Goal: Feedback & Contribution: Leave review/rating

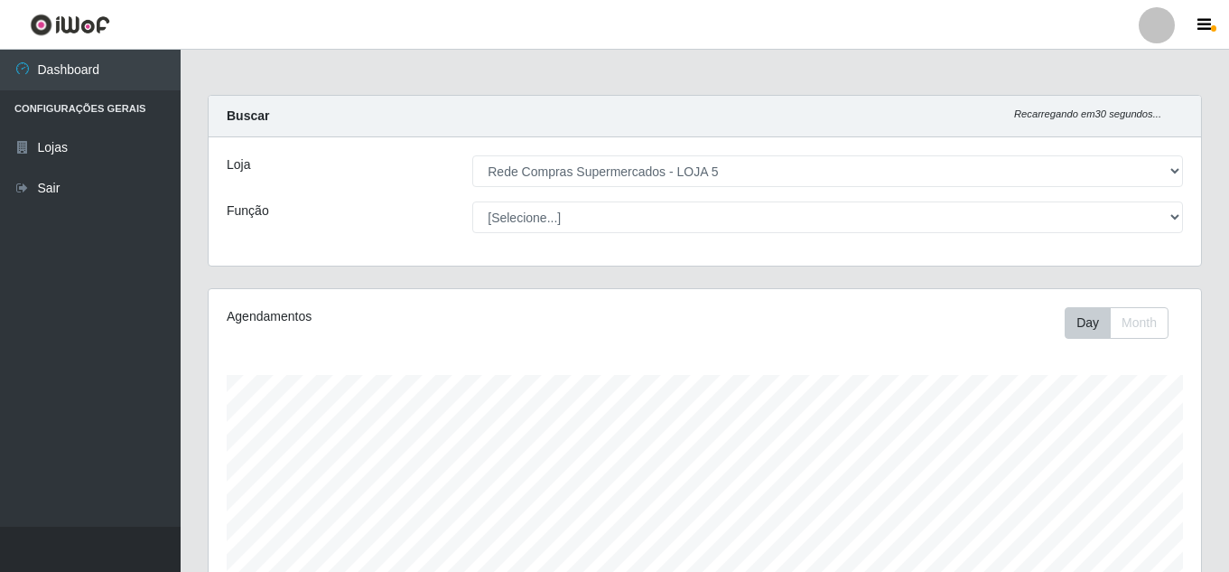
select select "397"
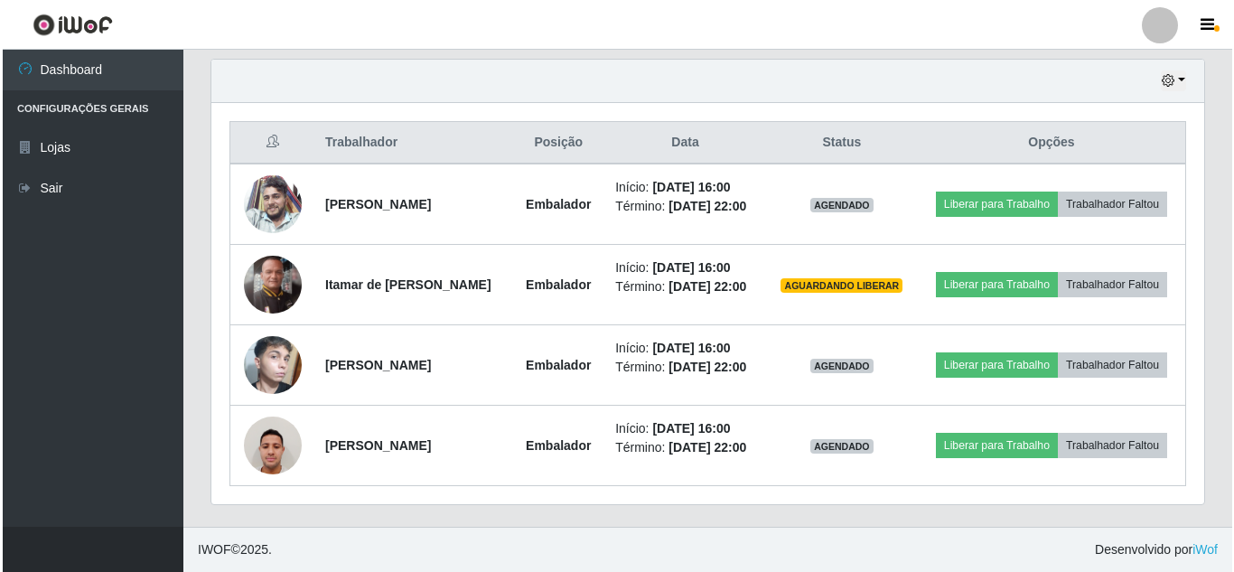
scroll to position [375, 993]
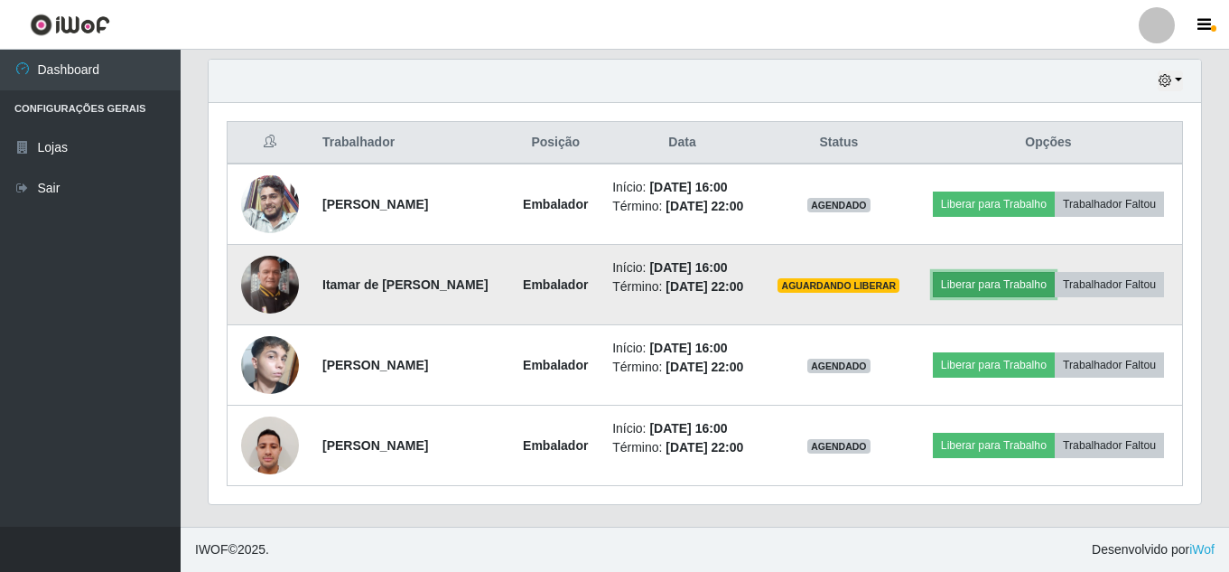
click at [1008, 293] on button "Liberar para Trabalho" at bounding box center [994, 284] width 122 height 25
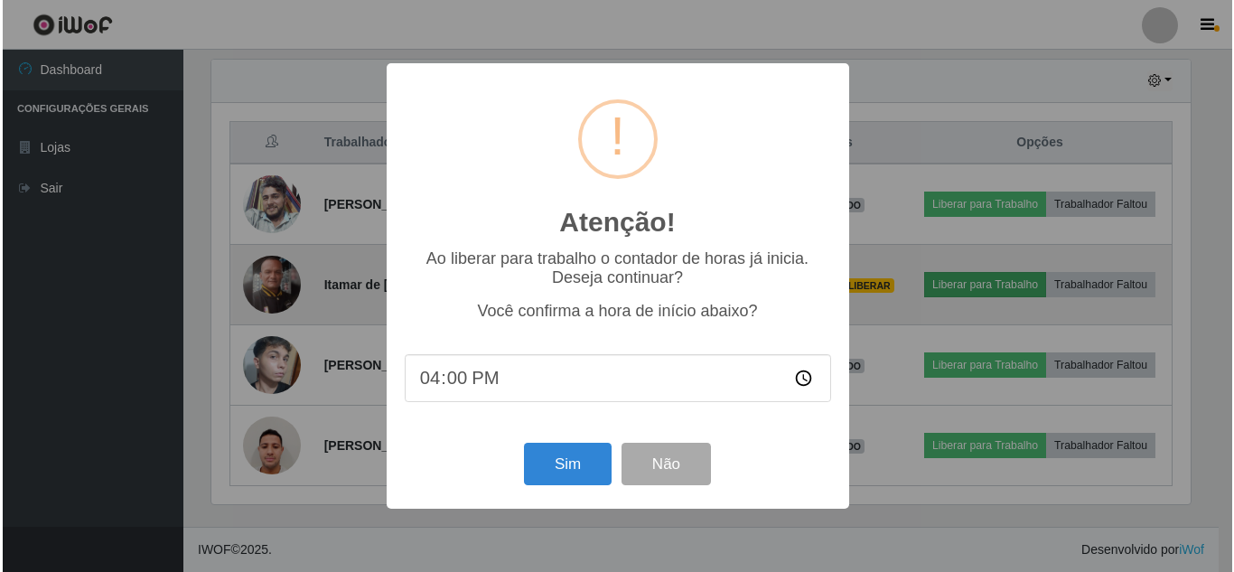
scroll to position [375, 983]
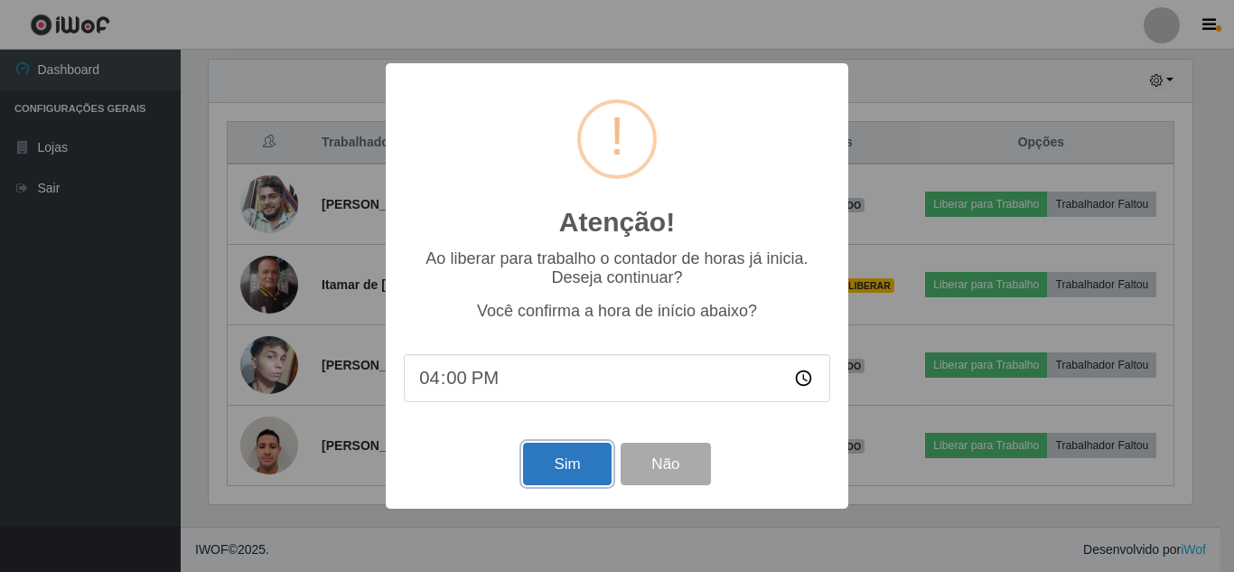
click at [575, 466] on button "Sim" at bounding box center [567, 464] width 88 height 42
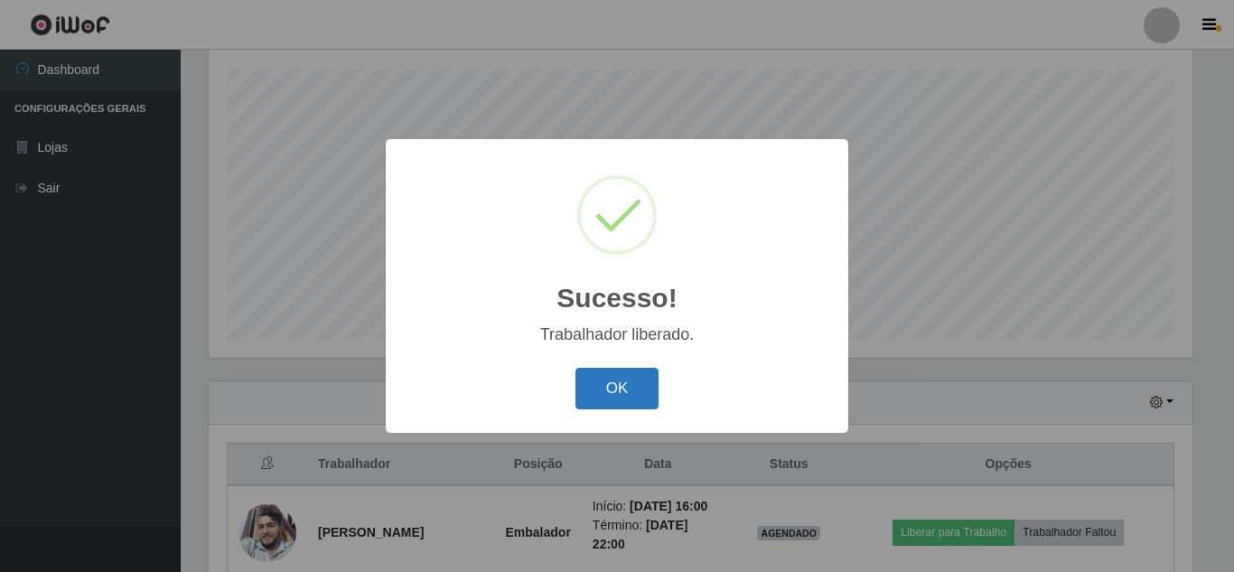
click at [630, 390] on button "OK" at bounding box center [617, 389] width 84 height 42
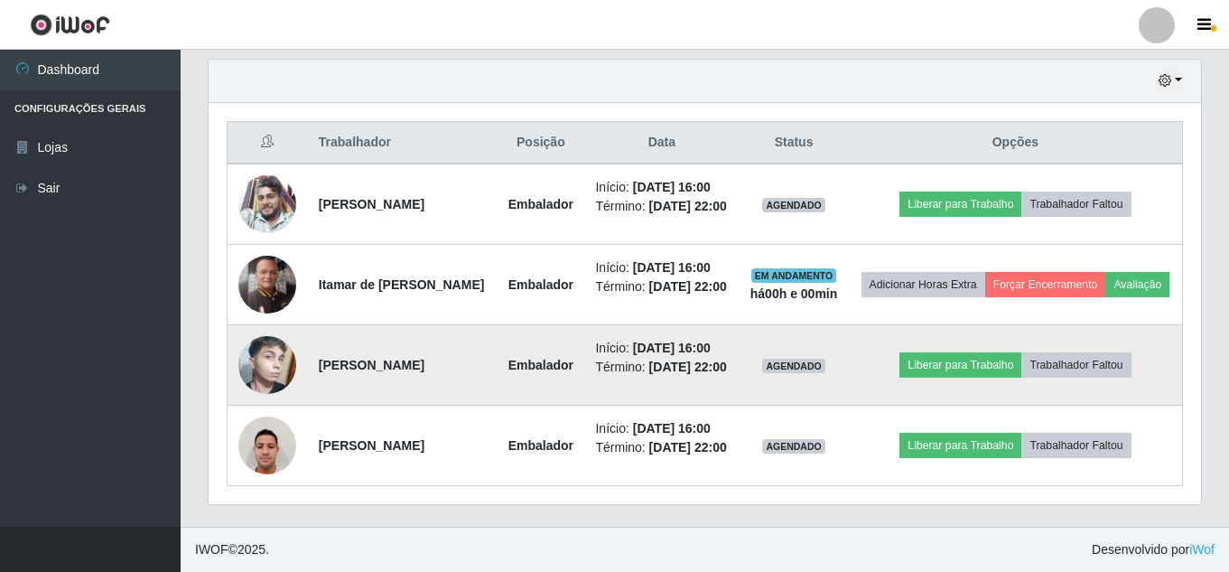
scroll to position [682, 0]
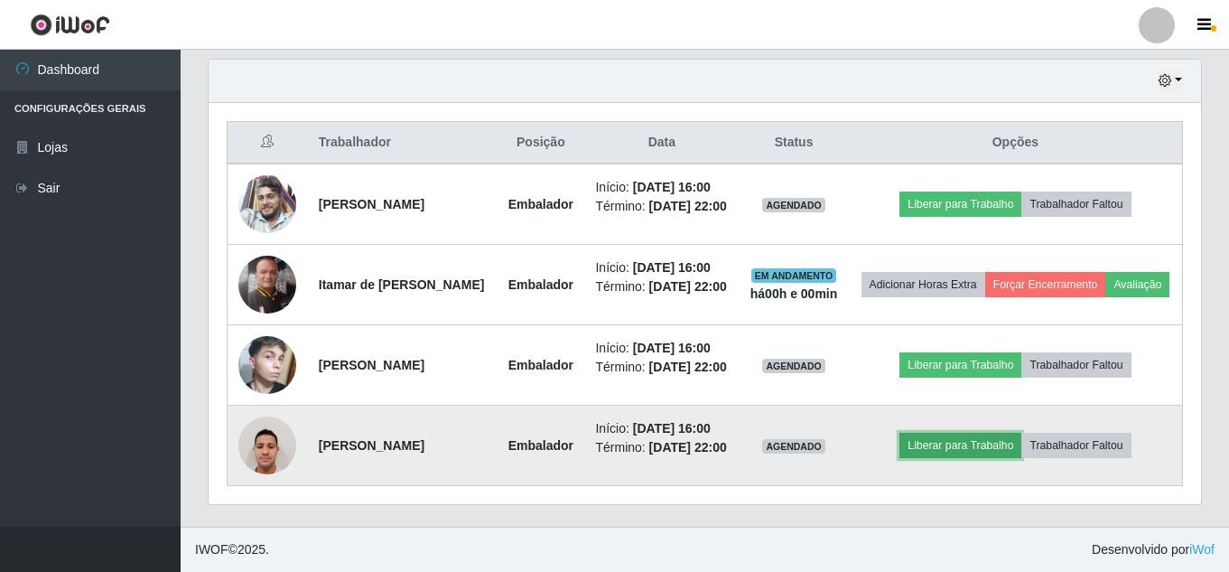
click at [989, 443] on button "Liberar para Trabalho" at bounding box center [961, 445] width 122 height 25
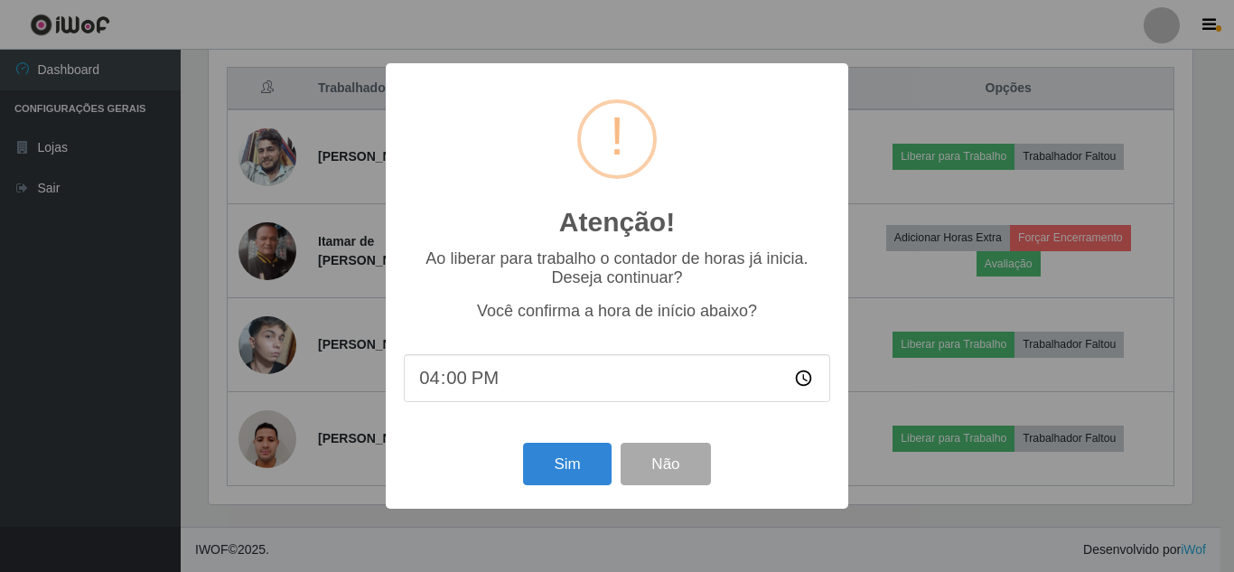
click at [888, 512] on div "Atenção! × Ao liberar para trabalho o contador de horas já inicia. Deseja conti…" at bounding box center [617, 286] width 1234 height 572
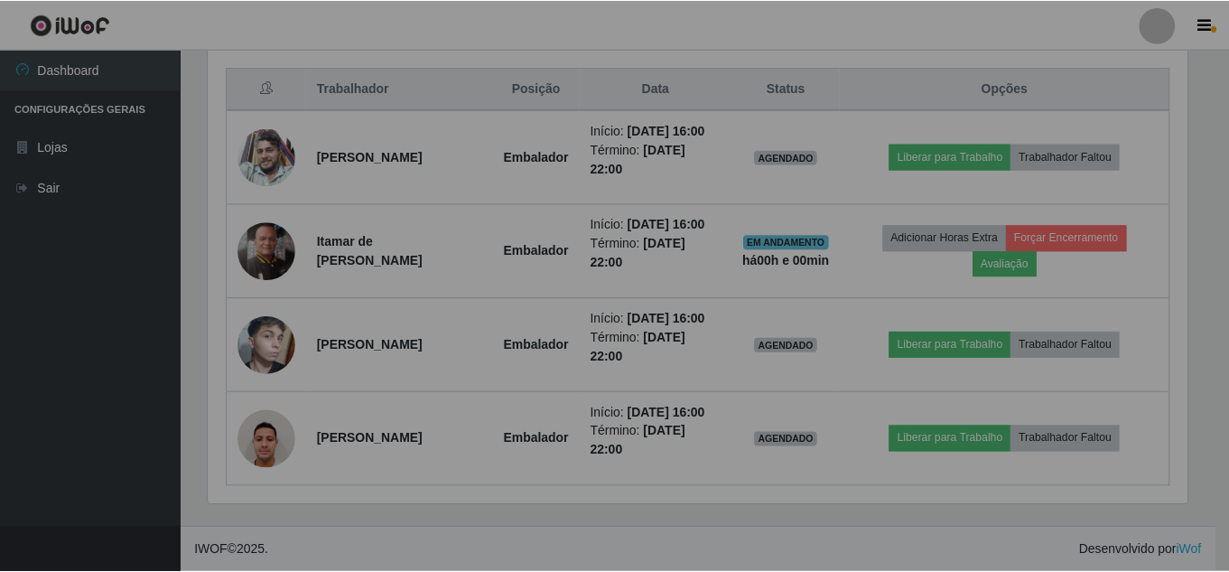
scroll to position [375, 993]
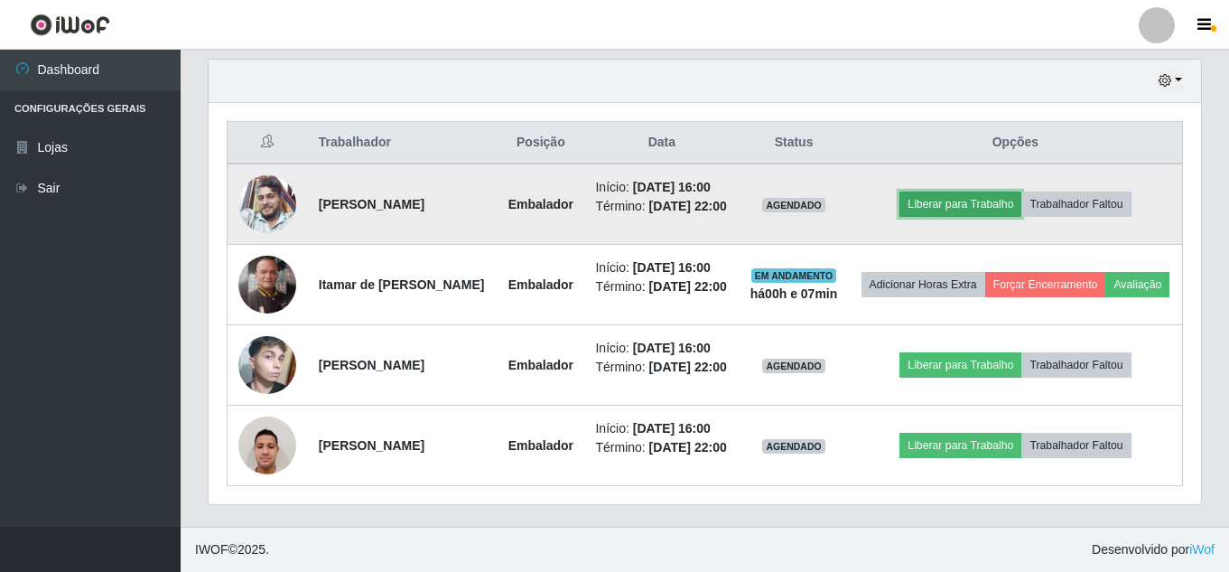
click at [955, 191] on button "Liberar para Trabalho" at bounding box center [961, 203] width 122 height 25
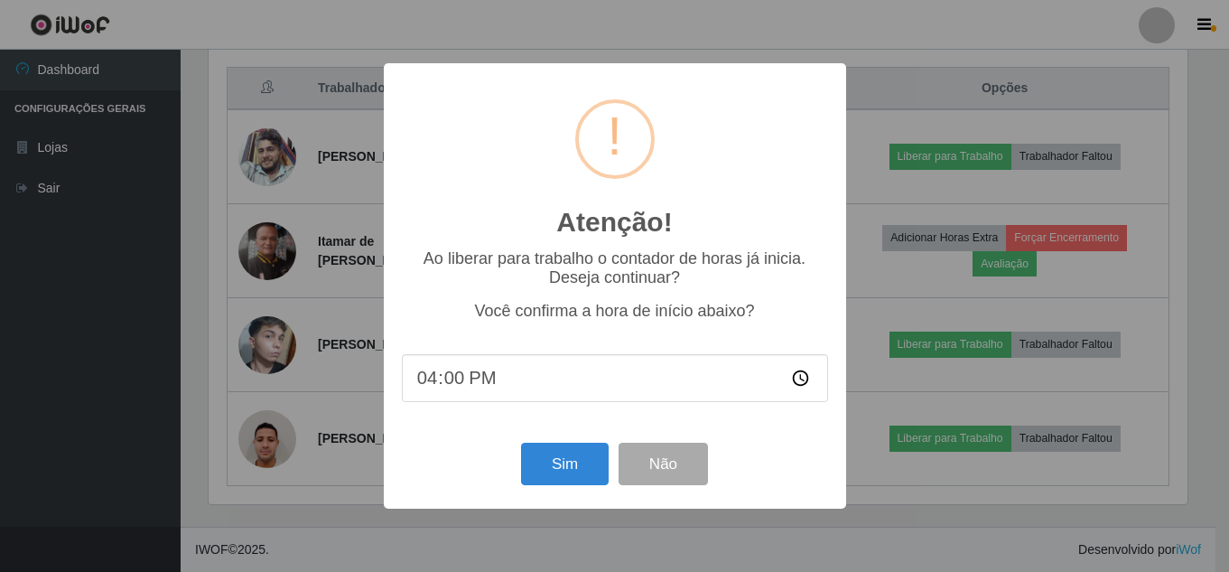
scroll to position [375, 983]
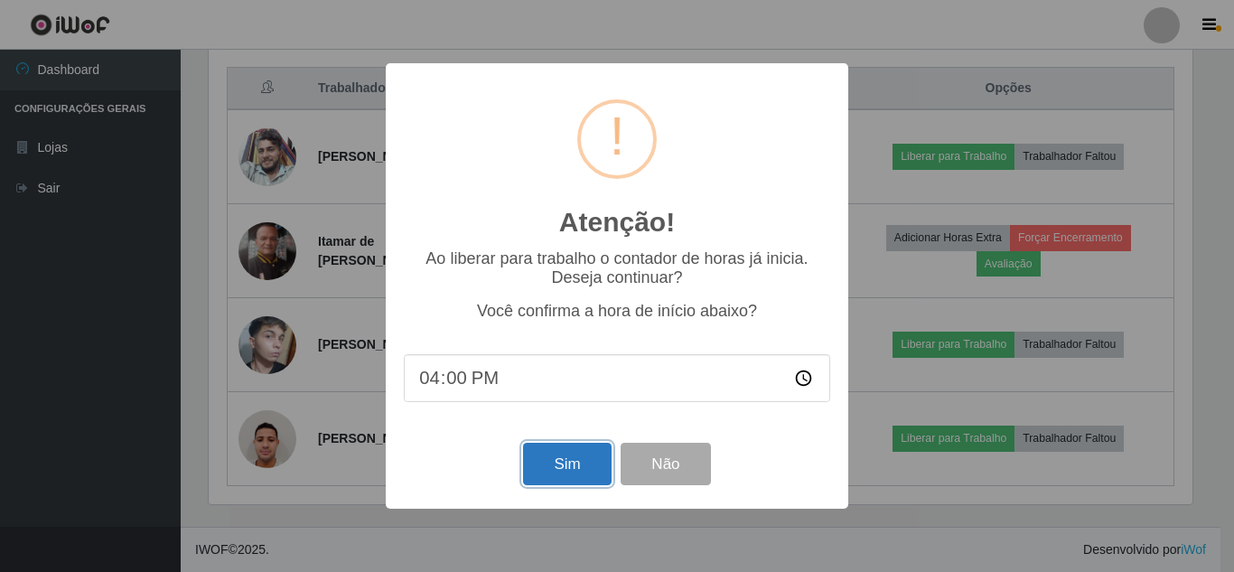
drag, startPoint x: 571, startPoint y: 465, endPoint x: 835, endPoint y: 419, distance: 268.6
click at [573, 464] on button "Sim" at bounding box center [567, 464] width 88 height 42
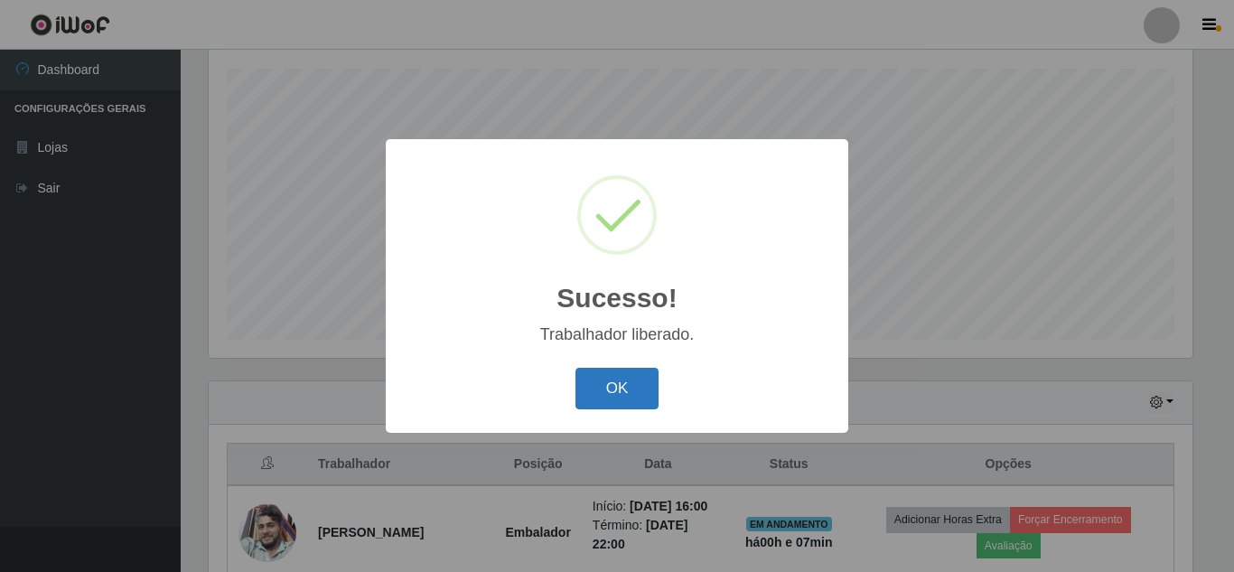
click at [634, 392] on button "OK" at bounding box center [617, 389] width 84 height 42
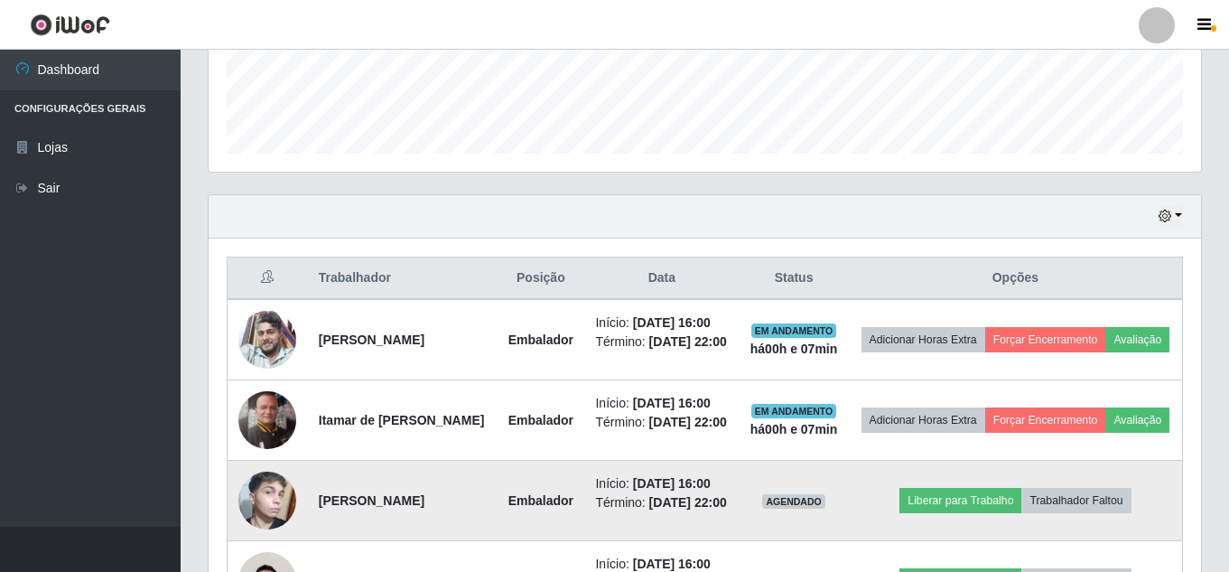
scroll to position [667, 0]
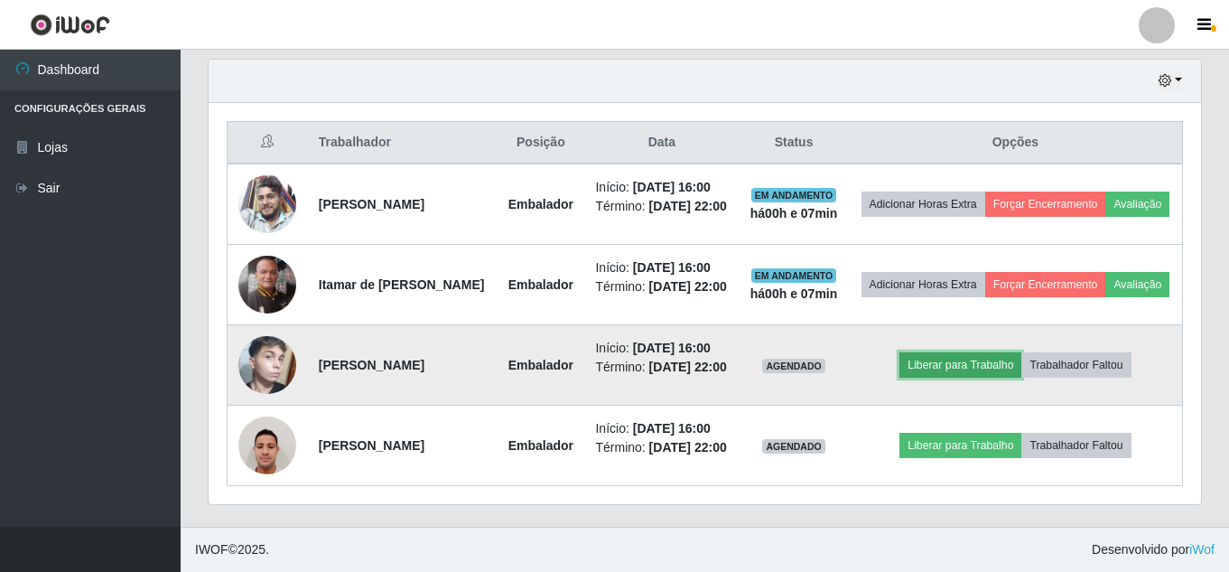
click at [946, 363] on button "Liberar para Trabalho" at bounding box center [961, 364] width 122 height 25
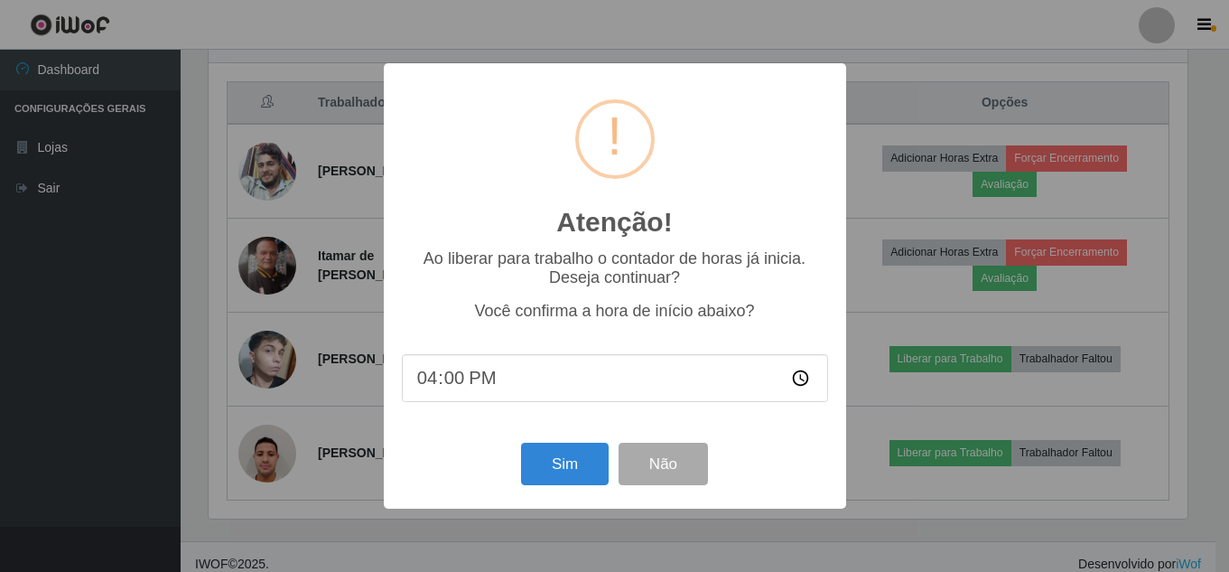
scroll to position [375, 983]
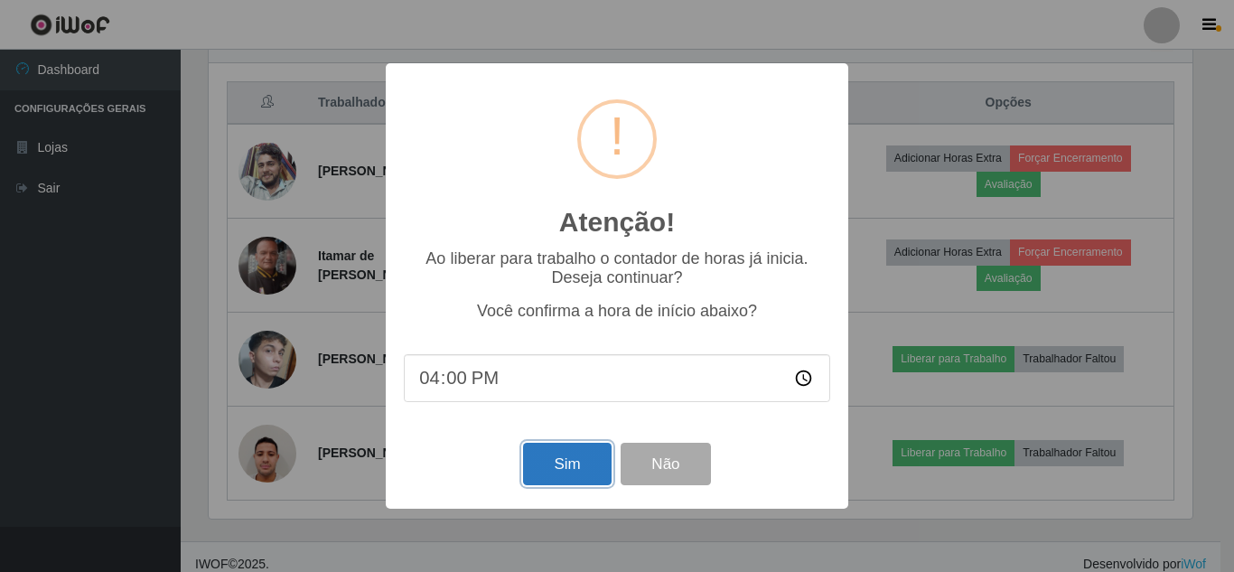
click at [576, 474] on button "Sim" at bounding box center [567, 464] width 88 height 42
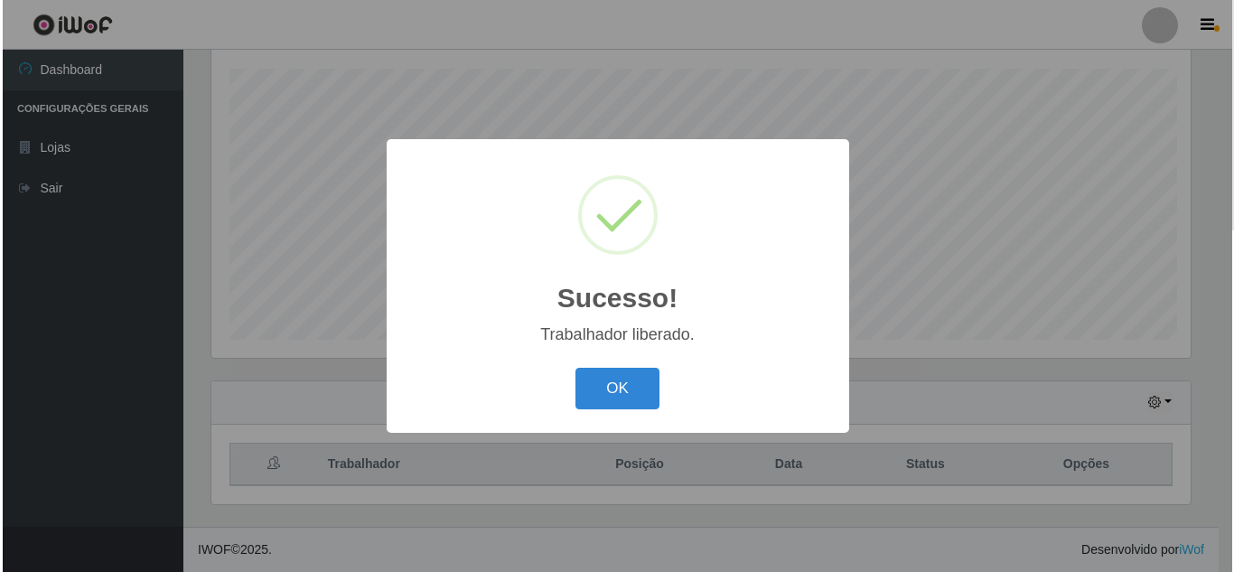
scroll to position [306, 0]
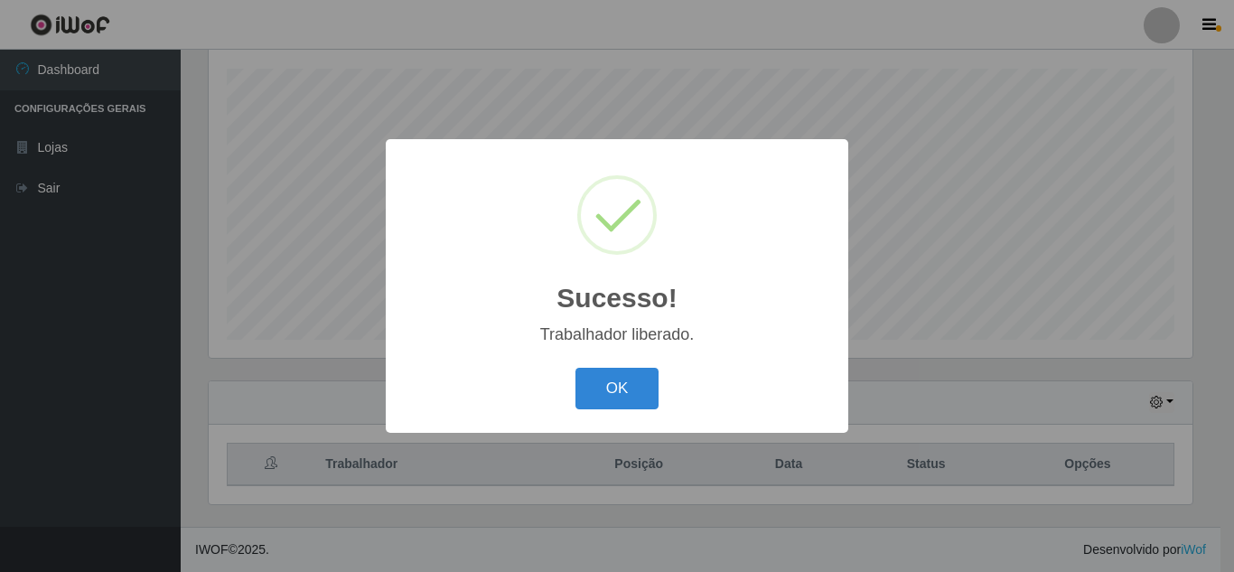
click at [971, 447] on div "Sucesso! × Trabalhador liberado. OK Cancel" at bounding box center [617, 286] width 1234 height 572
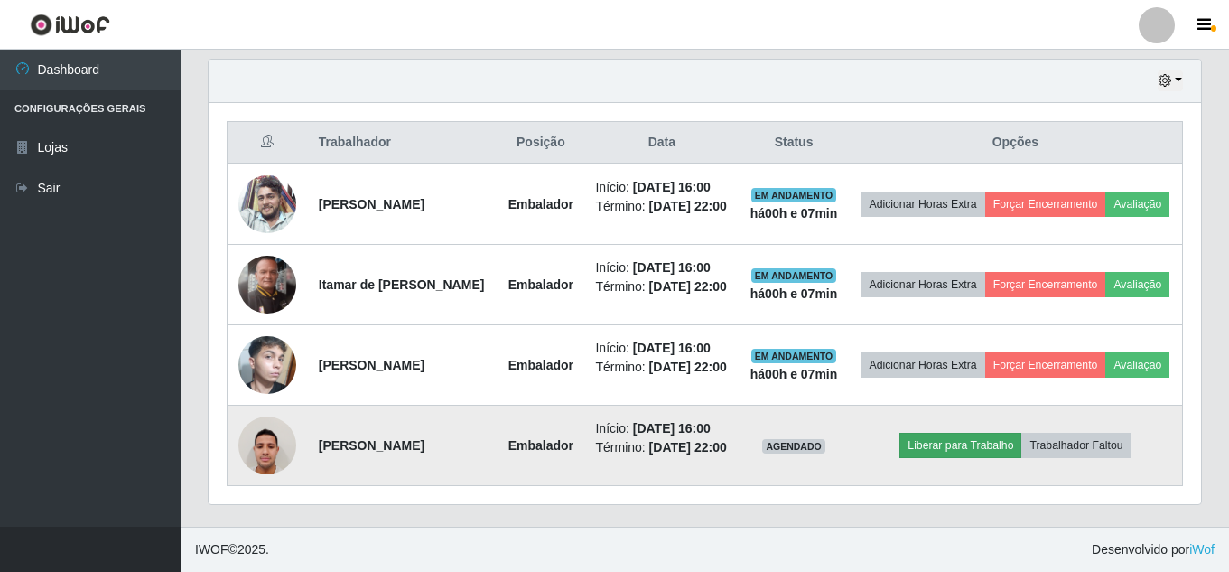
scroll to position [682, 0]
click at [1011, 433] on button "Liberar para Trabalho" at bounding box center [961, 445] width 122 height 25
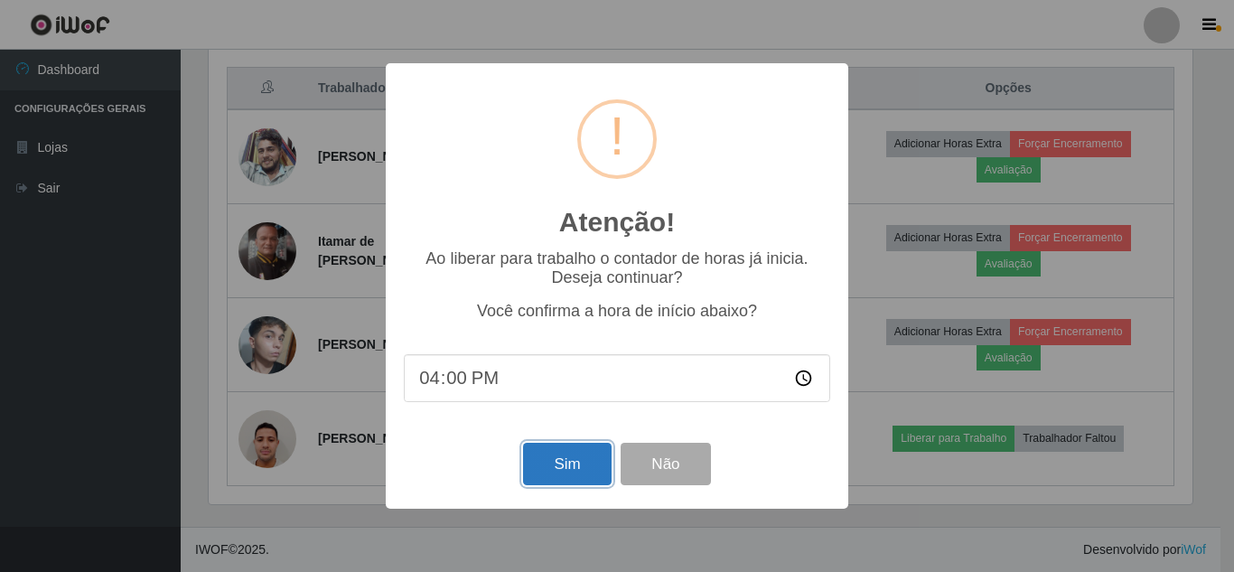
click at [581, 474] on button "Sim" at bounding box center [567, 464] width 88 height 42
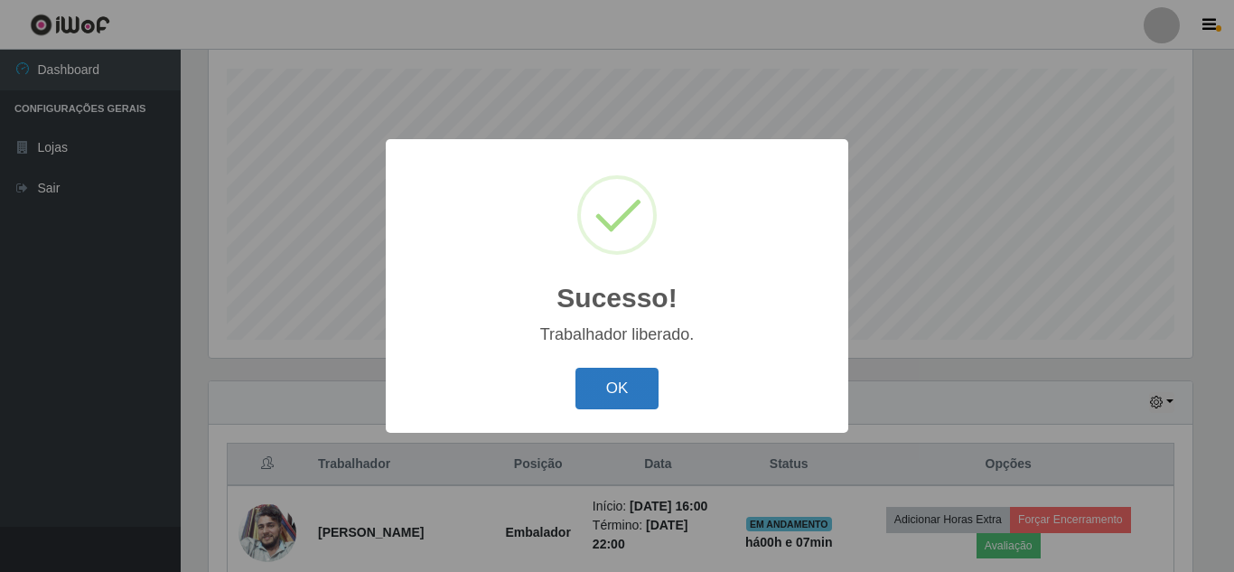
click at [608, 381] on button "OK" at bounding box center [617, 389] width 84 height 42
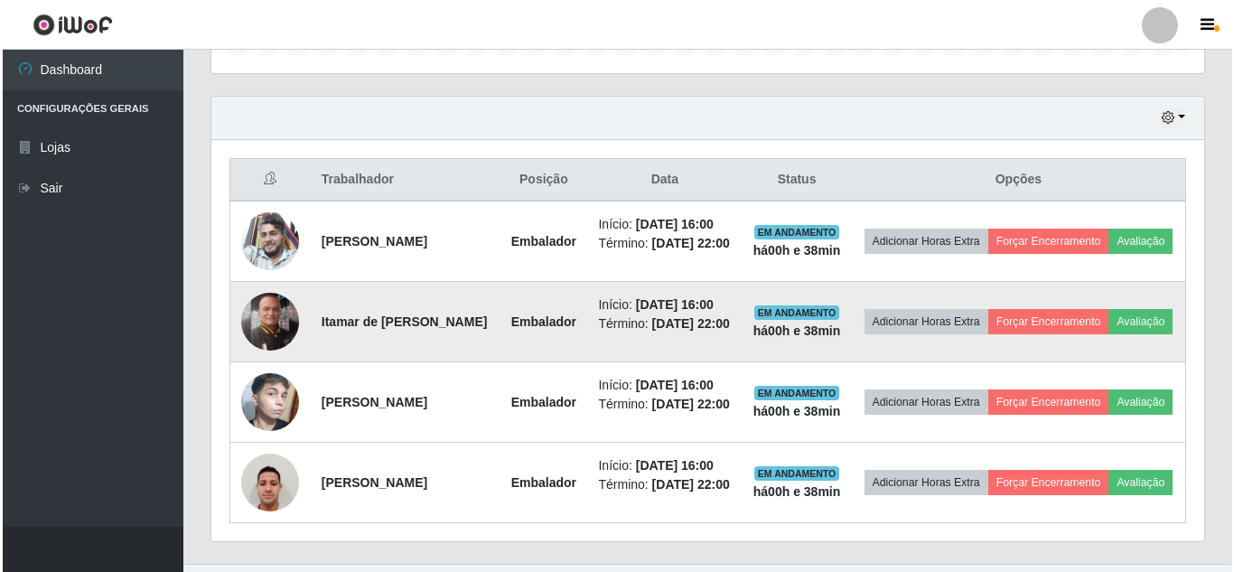
scroll to position [592, 0]
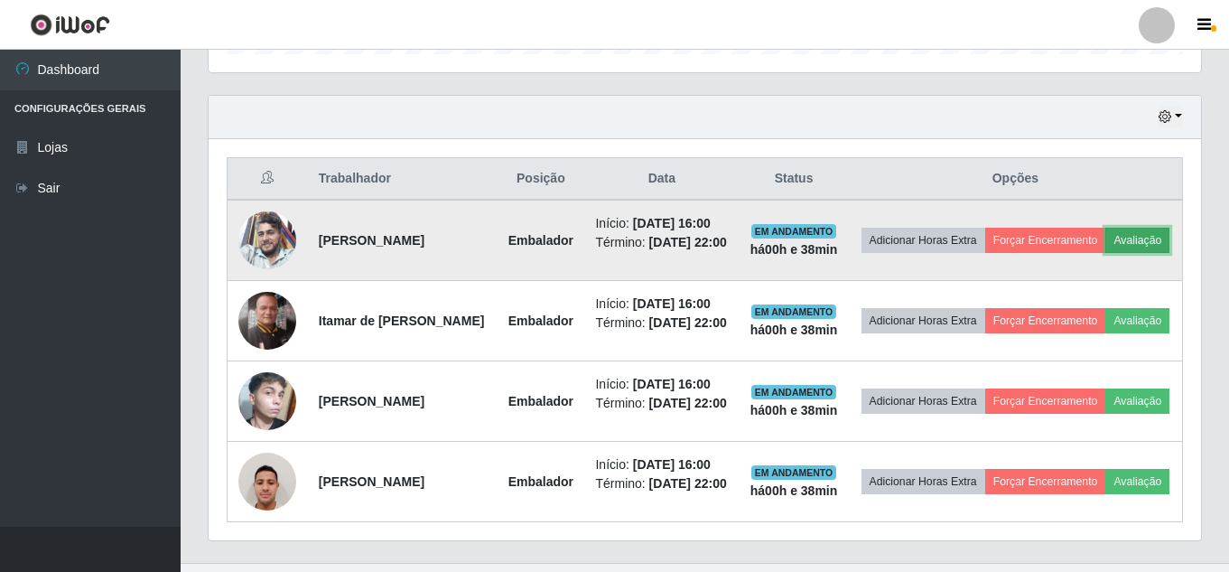
click at [1105, 253] on button "Avaliação" at bounding box center [1137, 240] width 64 height 25
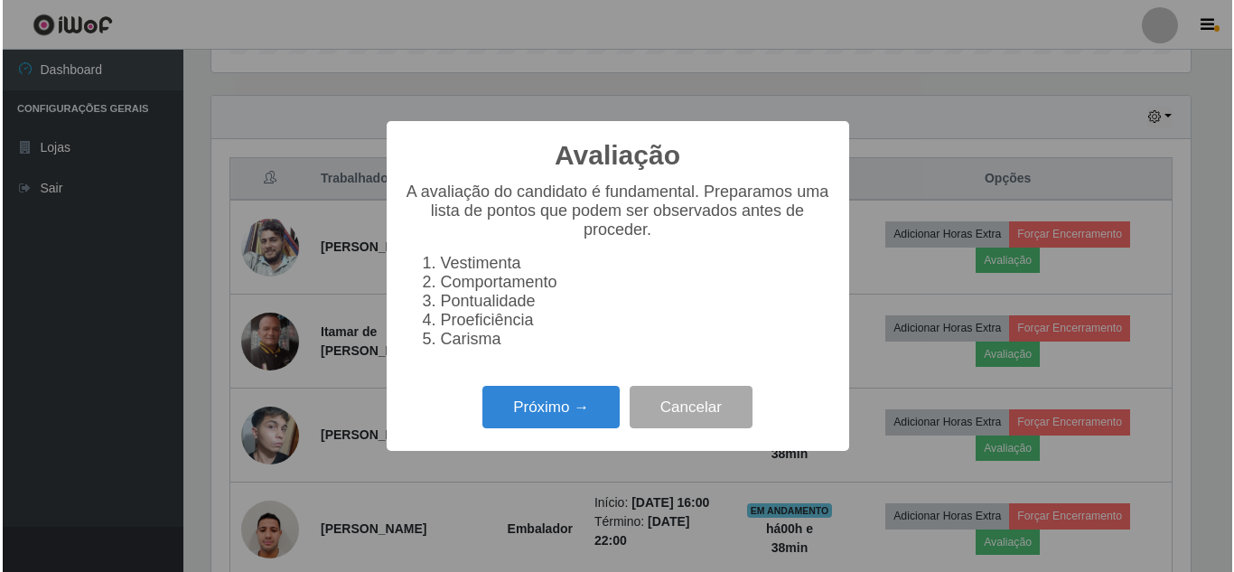
scroll to position [375, 983]
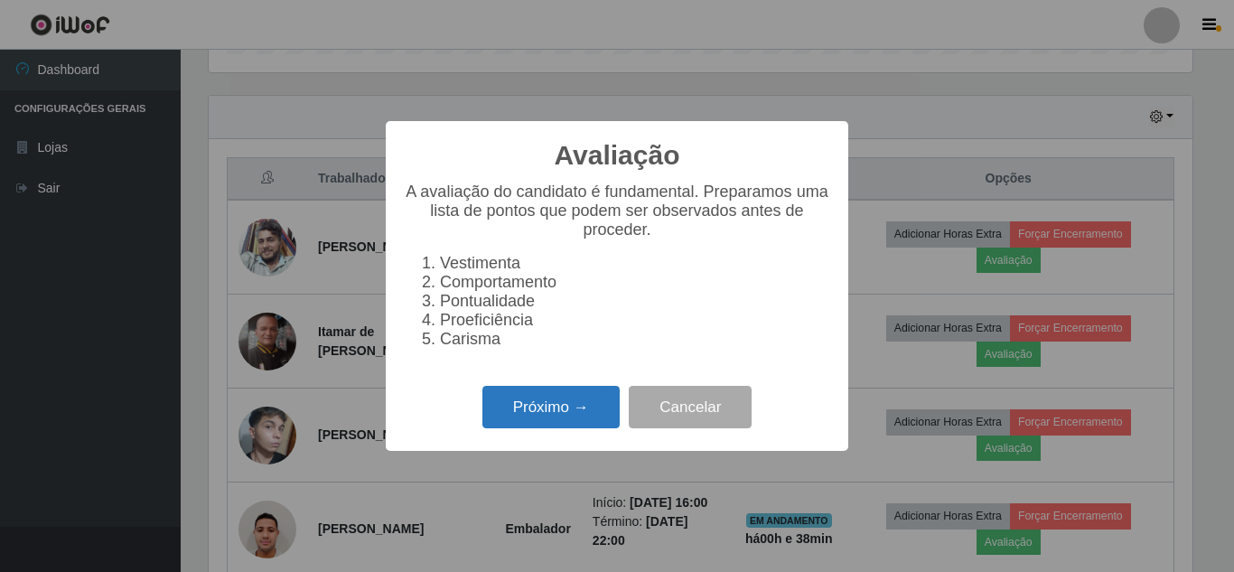
click at [514, 415] on button "Próximo →" at bounding box center [550, 407] width 137 height 42
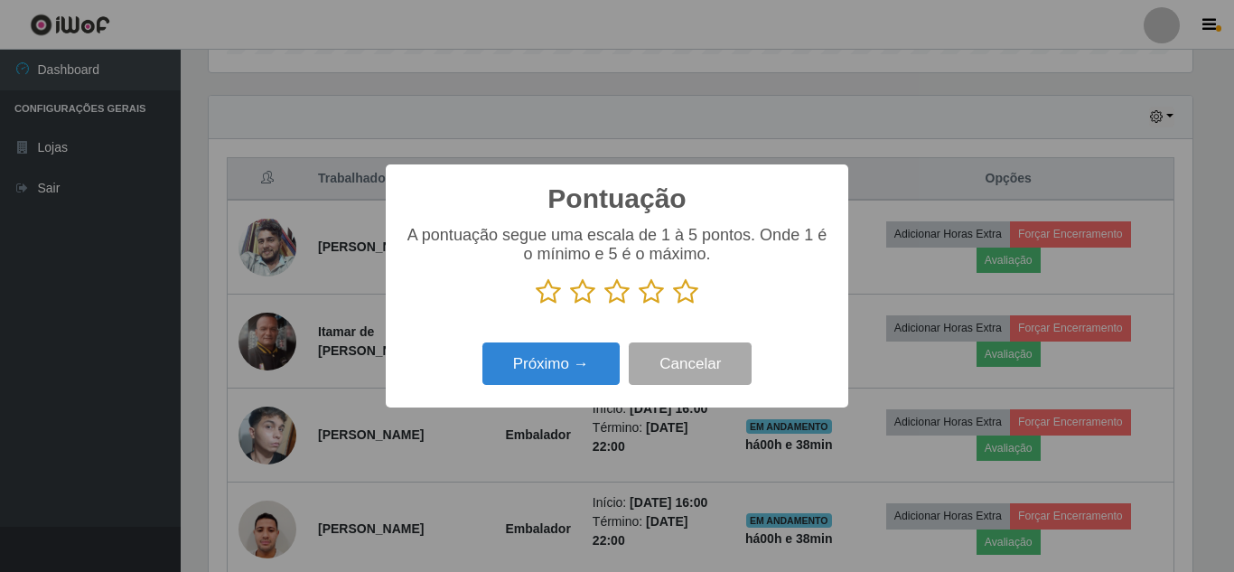
scroll to position [902743, 902134]
click at [701, 295] on p at bounding box center [617, 291] width 426 height 27
click at [686, 294] on icon at bounding box center [685, 291] width 25 height 27
click at [673, 305] on input "radio" at bounding box center [673, 305] width 0 height 0
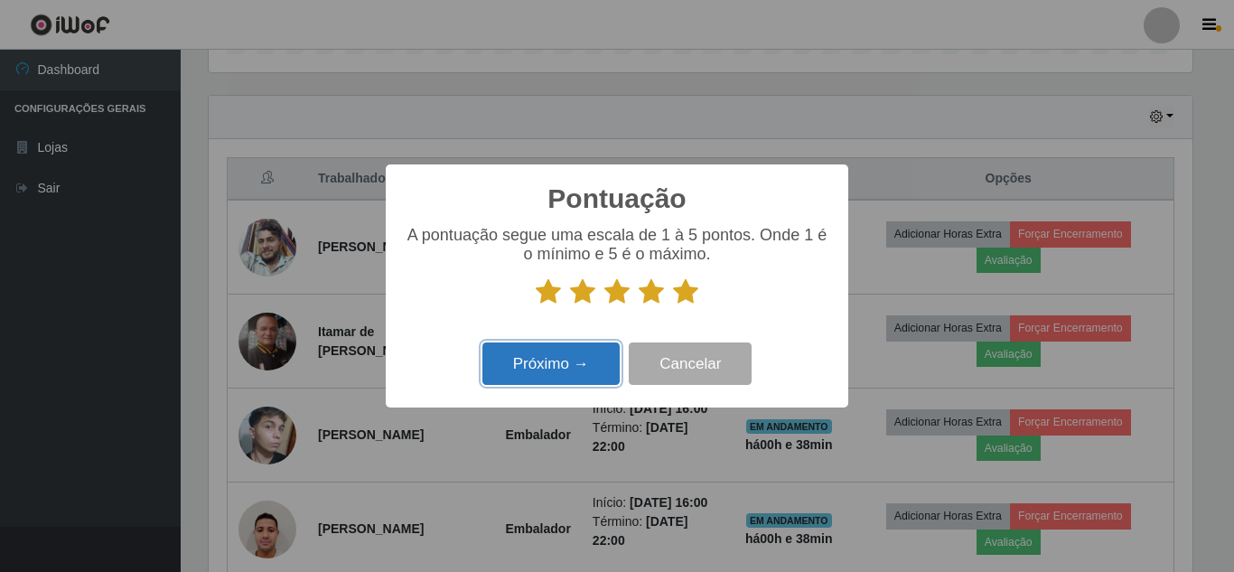
click at [536, 369] on button "Próximo →" at bounding box center [550, 363] width 137 height 42
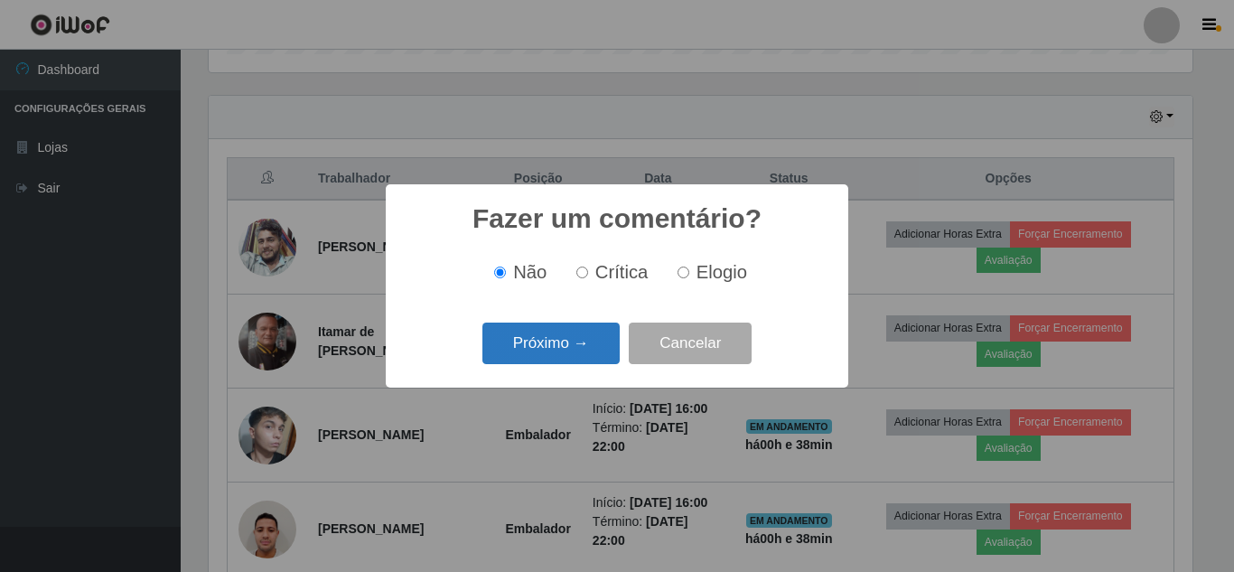
click at [583, 359] on button "Próximo →" at bounding box center [550, 343] width 137 height 42
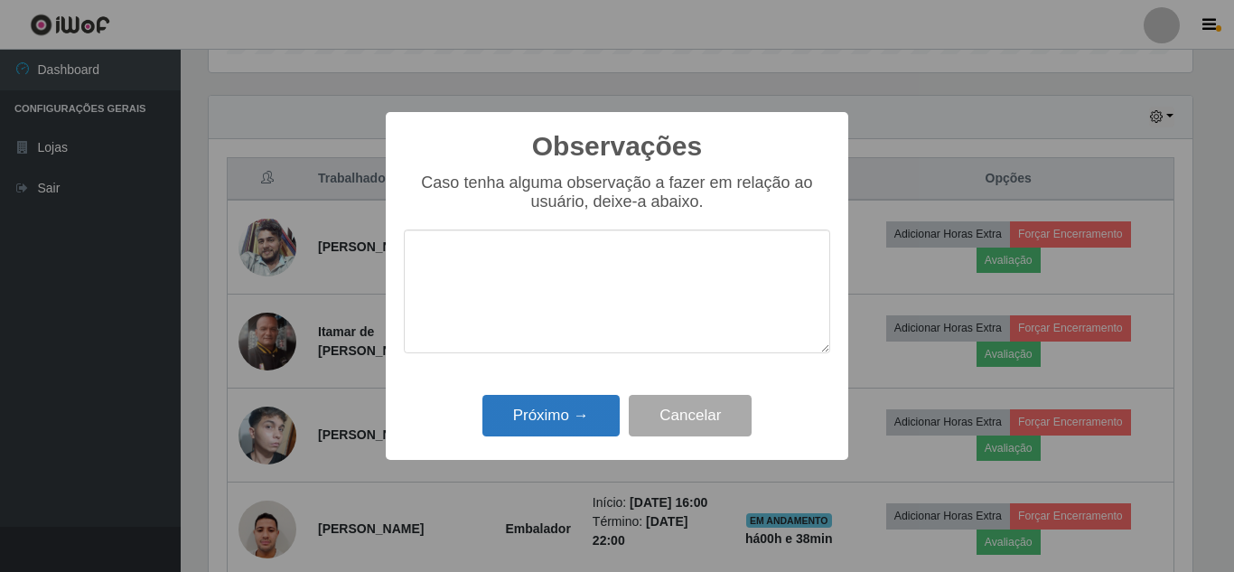
drag, startPoint x: 572, startPoint y: 395, endPoint x: 583, endPoint y: 397, distance: 11.2
click at [573, 395] on div "Próximo → Cancelar" at bounding box center [617, 414] width 426 height 51
click at [583, 408] on button "Próximo →" at bounding box center [550, 416] width 137 height 42
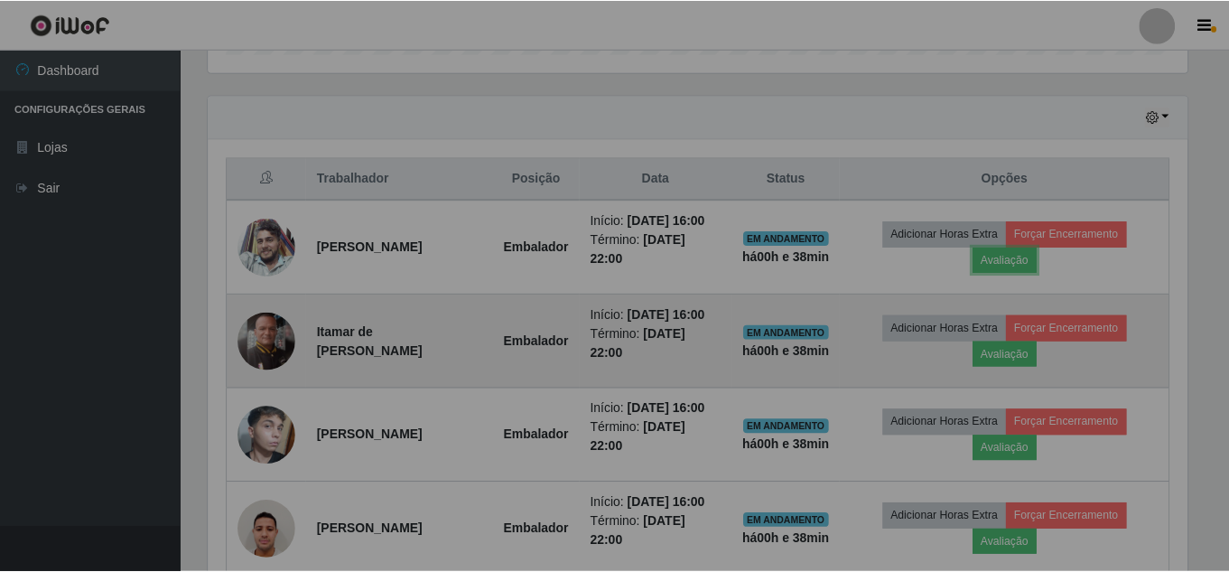
scroll to position [375, 993]
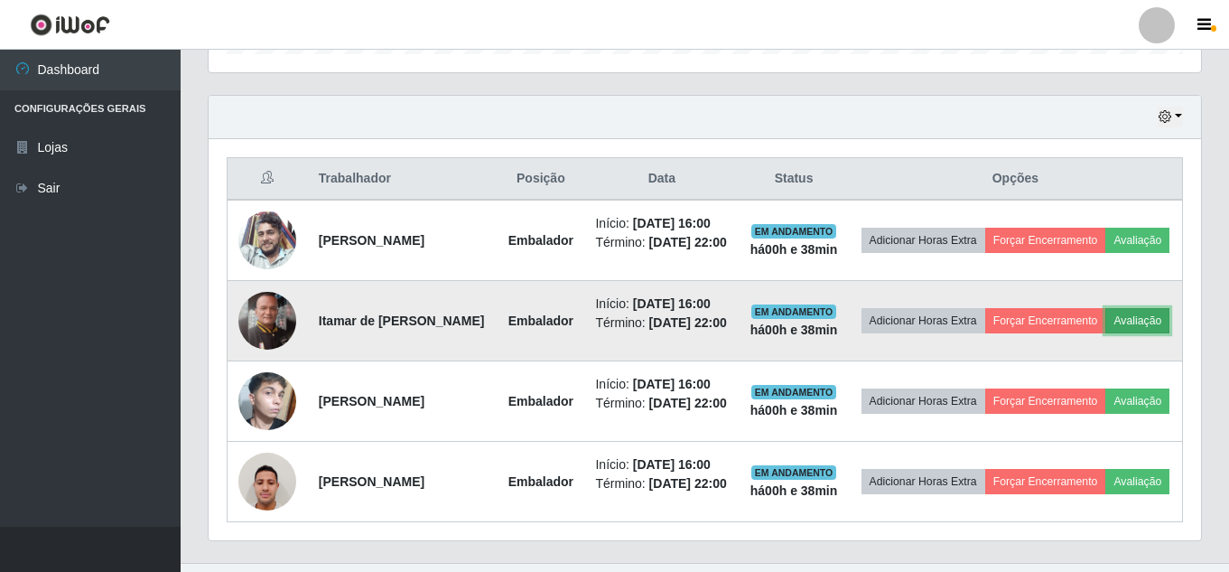
click at [1105, 333] on button "Avaliação" at bounding box center [1137, 320] width 64 height 25
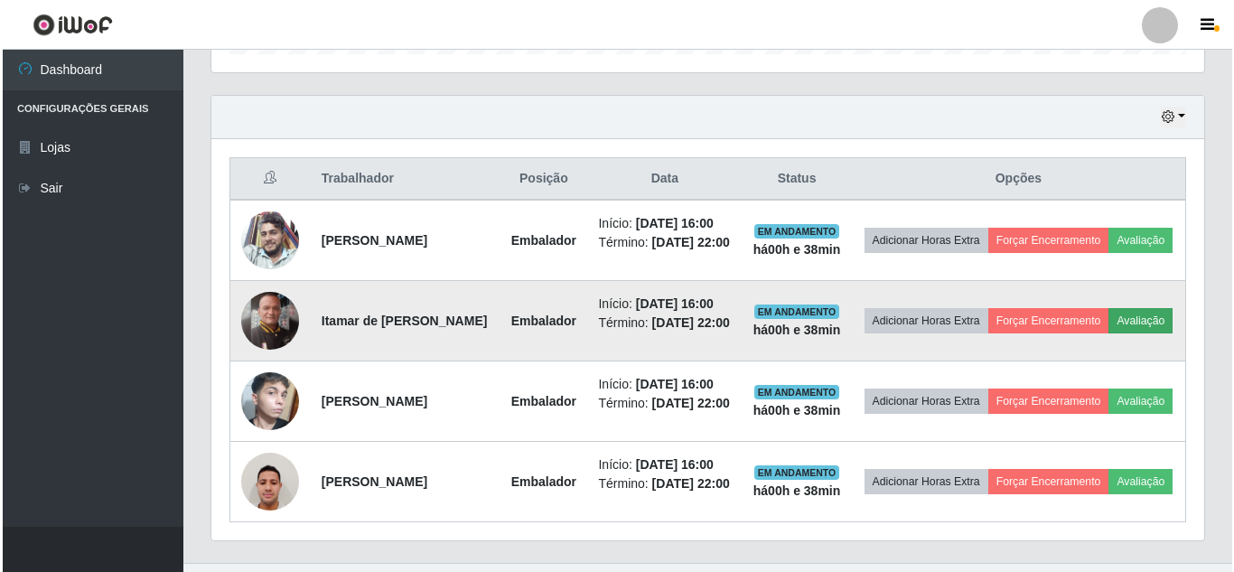
scroll to position [375, 983]
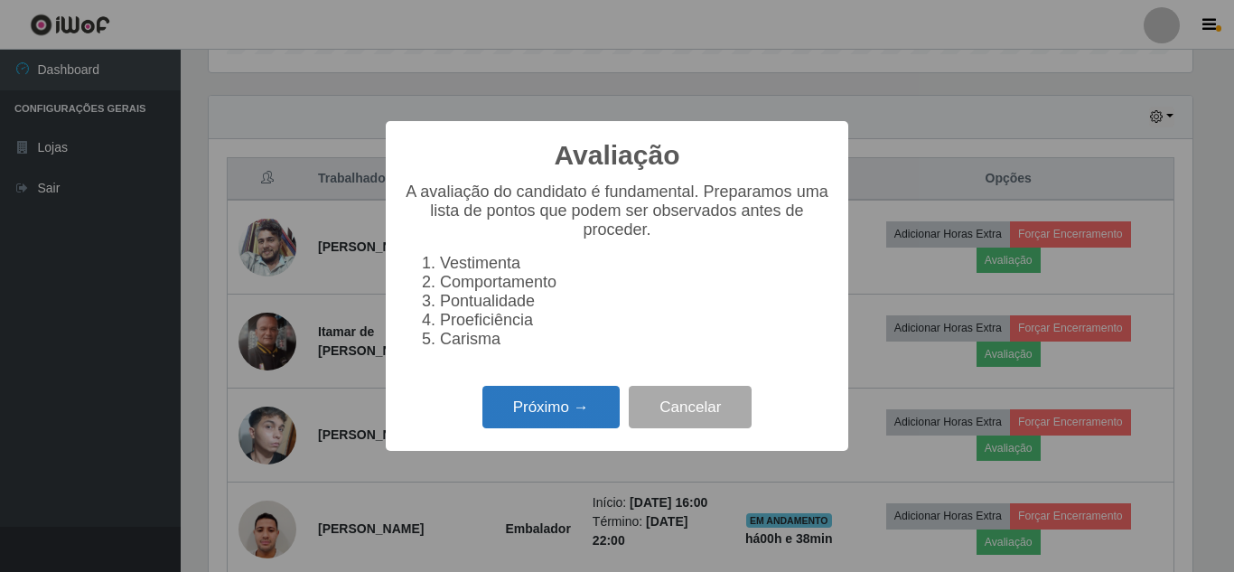
click at [498, 410] on button "Próximo →" at bounding box center [550, 407] width 137 height 42
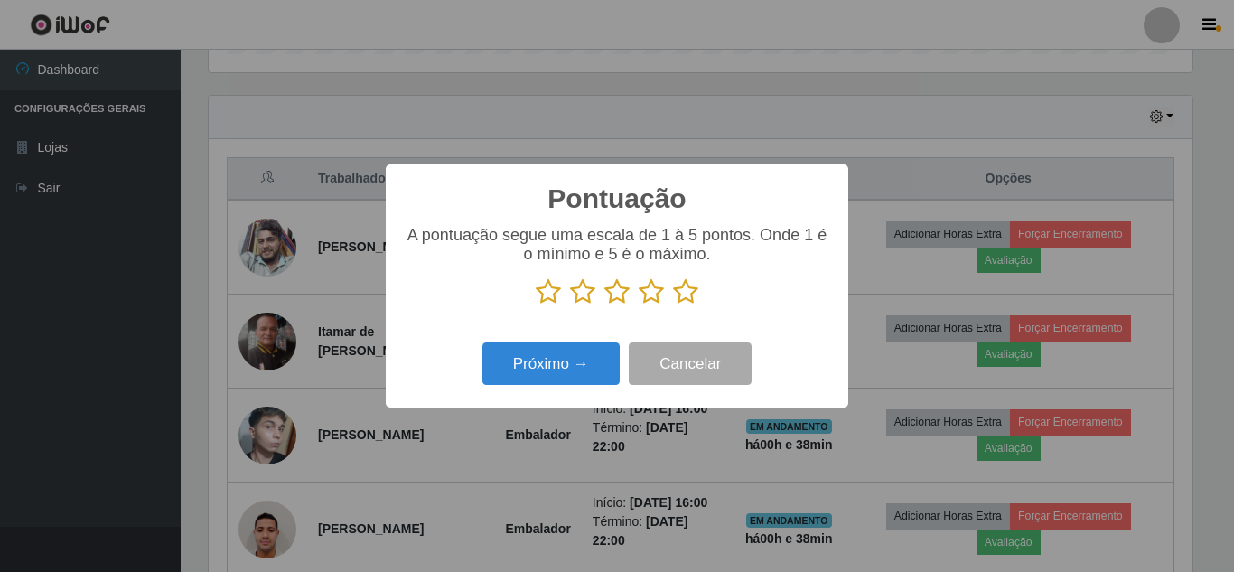
scroll to position [902743, 902134]
click at [685, 302] on icon at bounding box center [685, 291] width 25 height 27
click at [673, 305] on input "radio" at bounding box center [673, 305] width 0 height 0
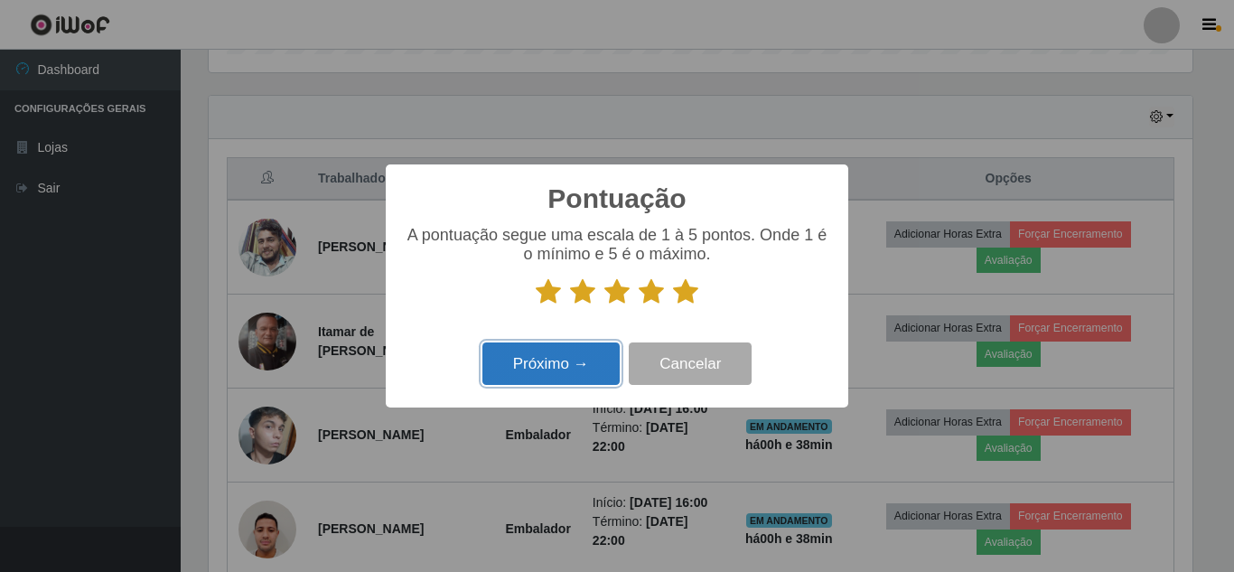
click at [550, 376] on button "Próximo →" at bounding box center [550, 363] width 137 height 42
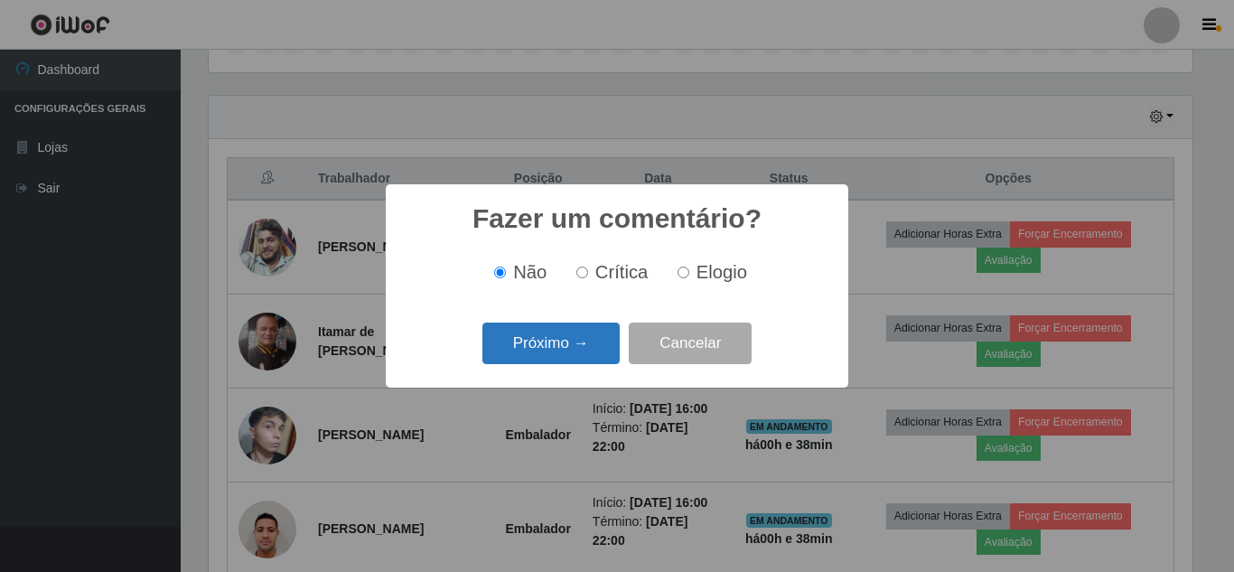
click at [514, 365] on button "Próximo →" at bounding box center [550, 343] width 137 height 42
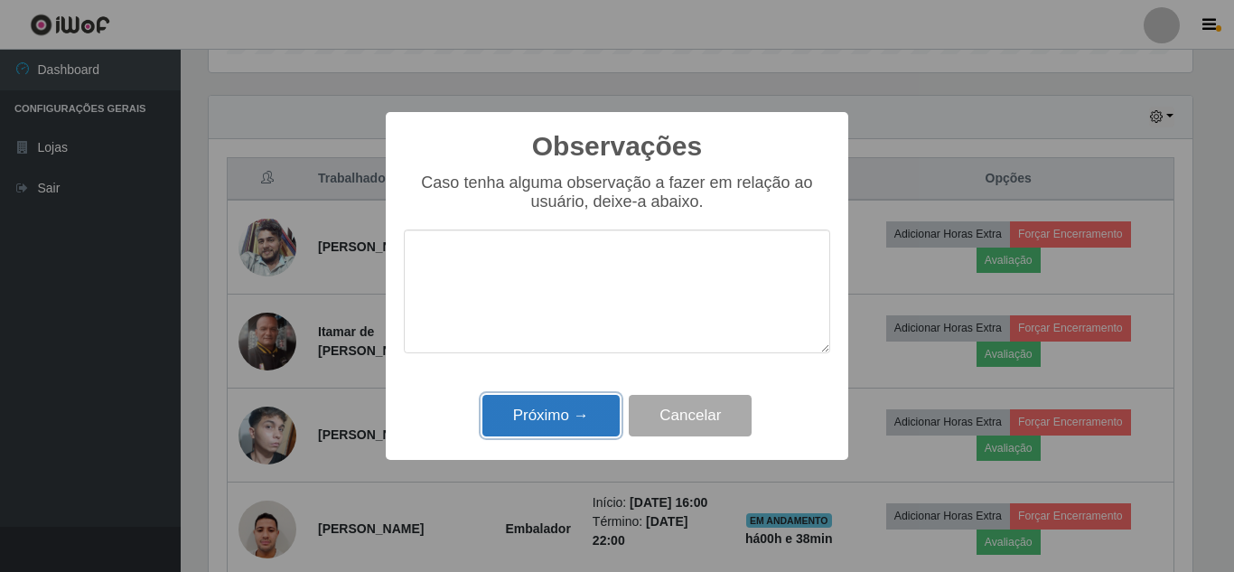
click at [546, 404] on button "Próximo →" at bounding box center [550, 416] width 137 height 42
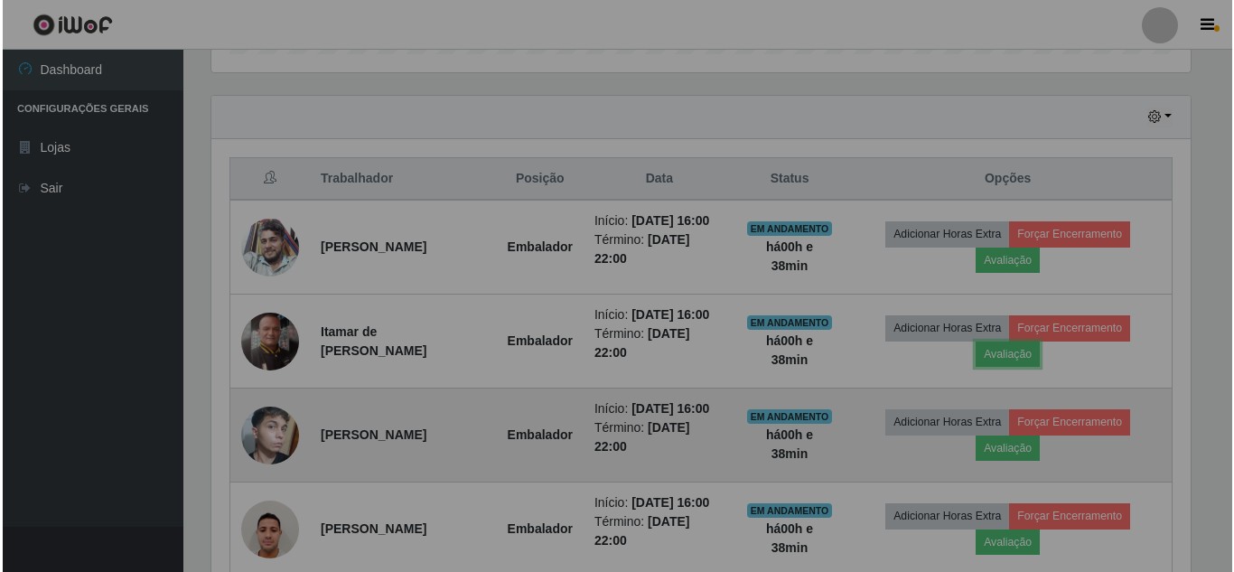
scroll to position [375, 993]
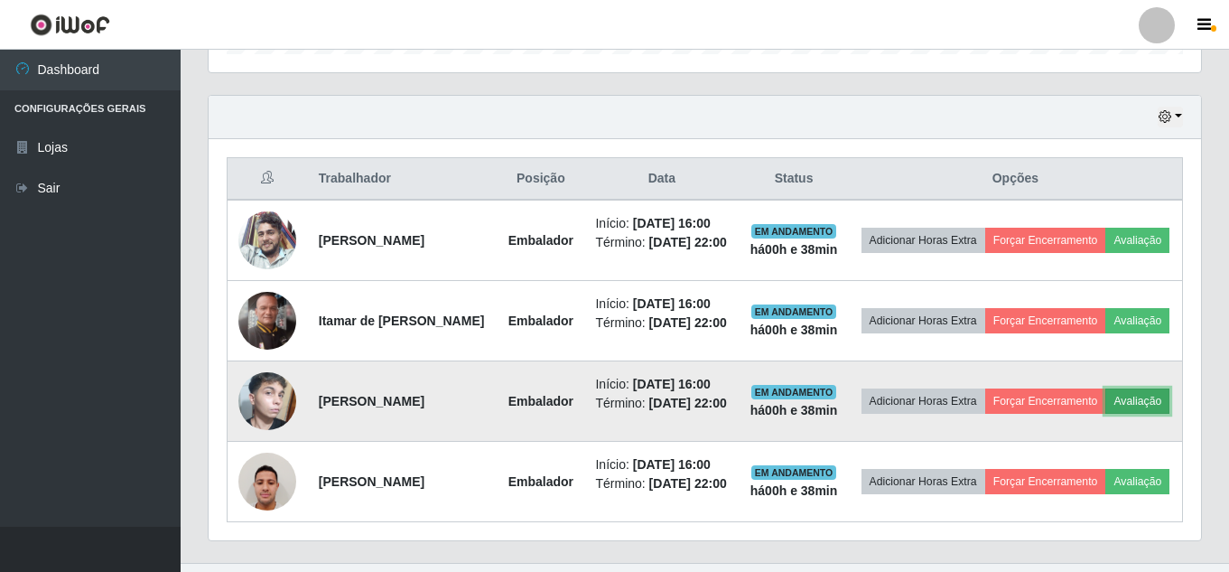
click at [1105, 414] on button "Avaliação" at bounding box center [1137, 400] width 64 height 25
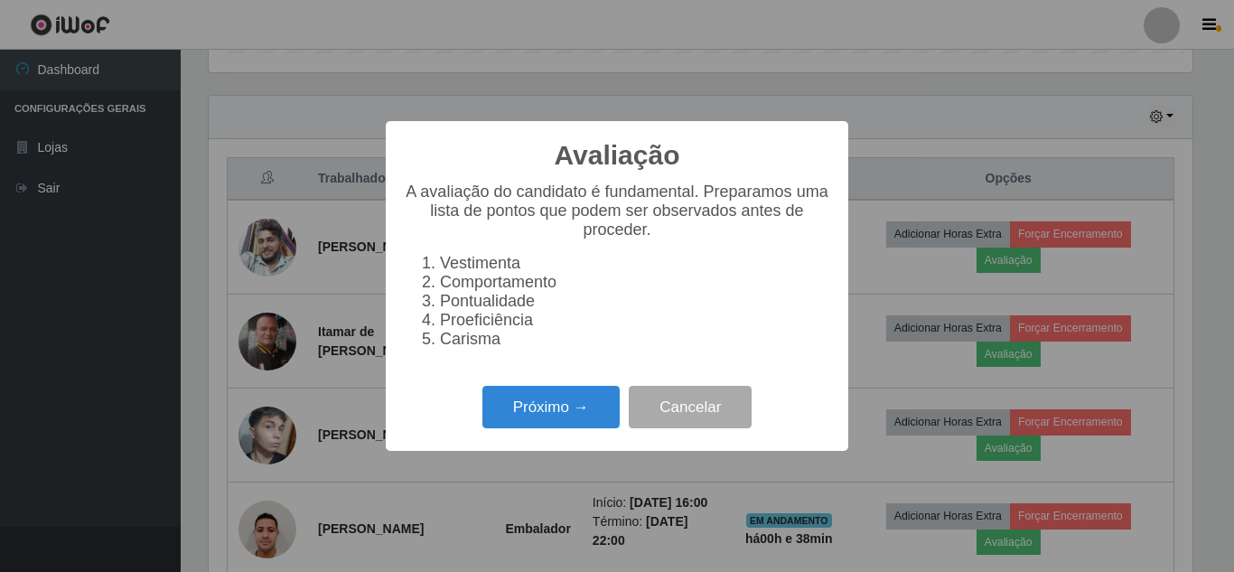
scroll to position [375, 983]
click at [553, 408] on button "Próximo →" at bounding box center [550, 407] width 137 height 42
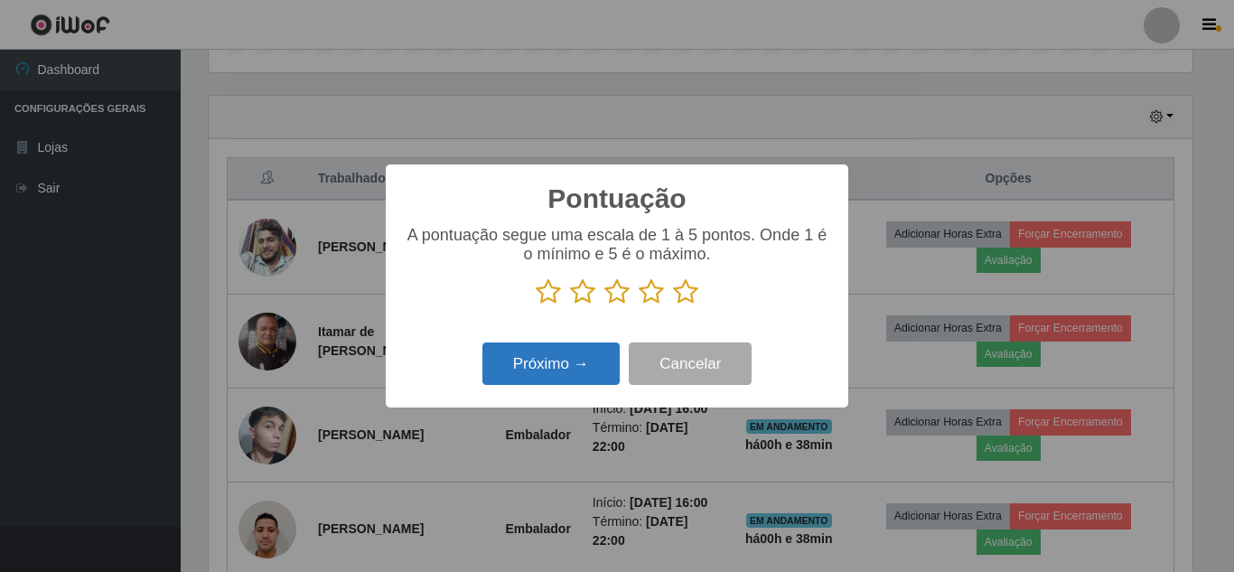
click at [526, 378] on button "Próximo →" at bounding box center [550, 363] width 137 height 42
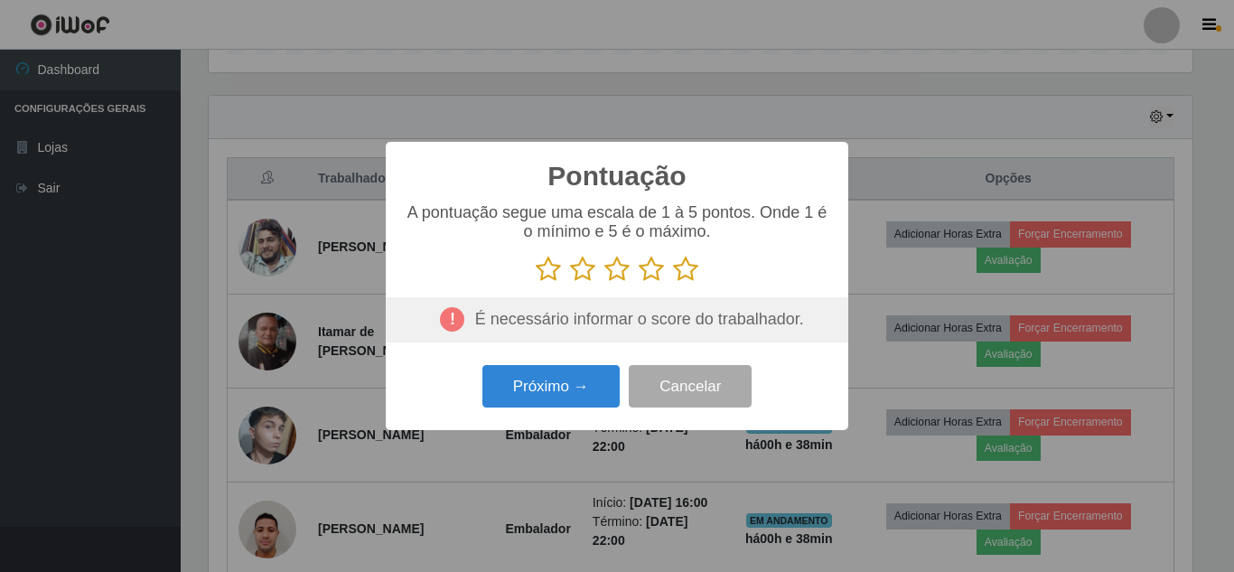
click at [688, 278] on icon at bounding box center [685, 269] width 25 height 27
click at [673, 283] on input "radio" at bounding box center [673, 283] width 0 height 0
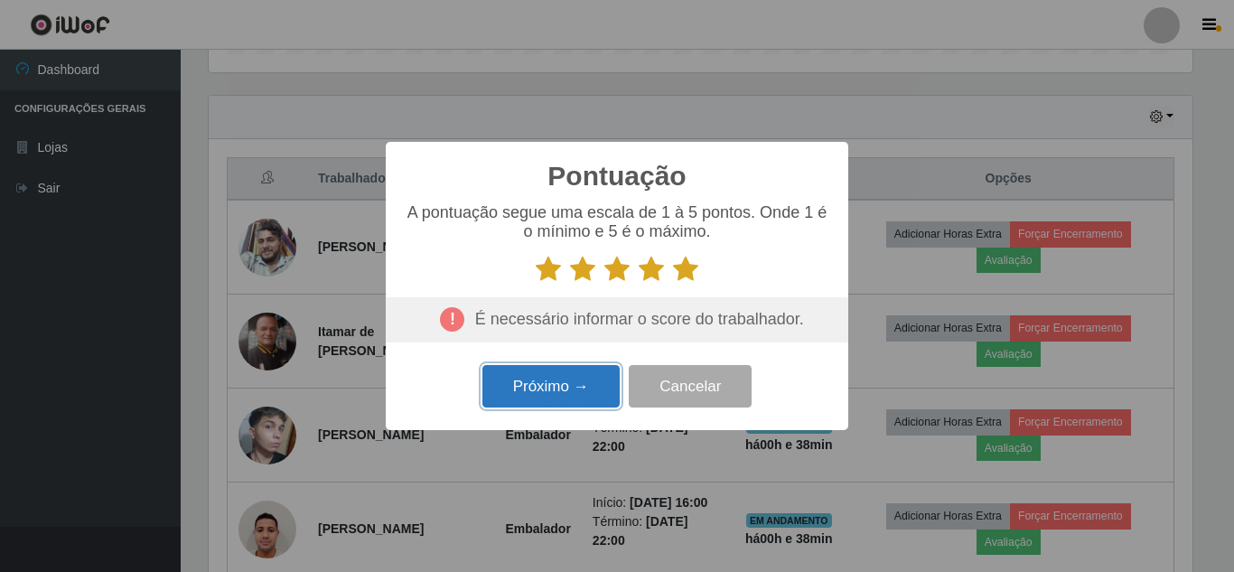
click at [564, 385] on button "Próximo →" at bounding box center [550, 386] width 137 height 42
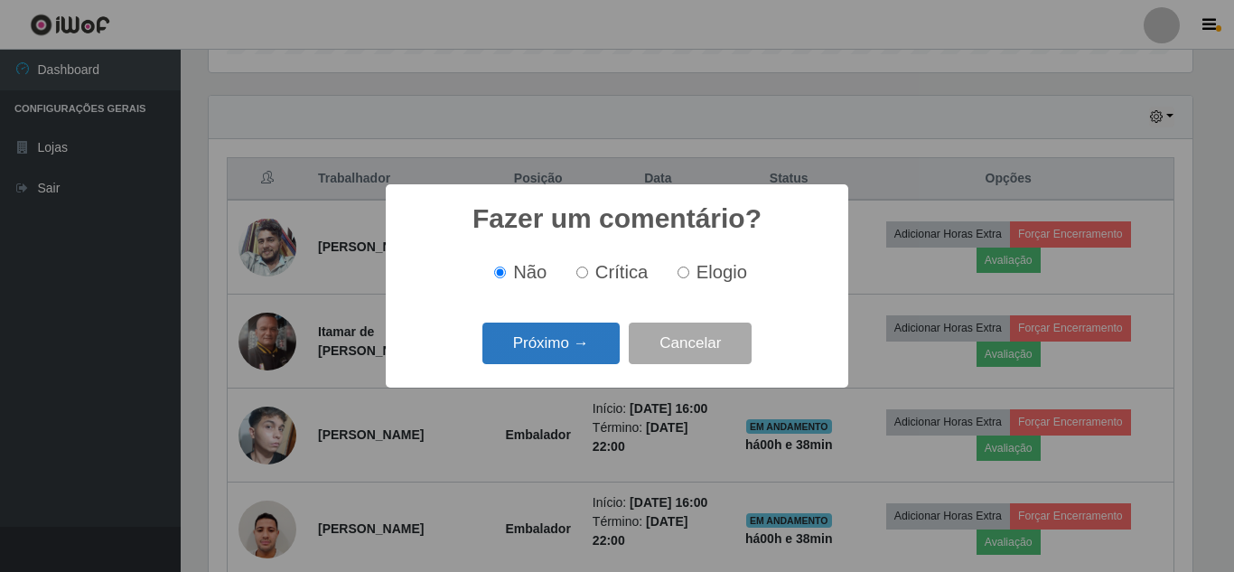
click at [569, 345] on button "Próximo →" at bounding box center [550, 343] width 137 height 42
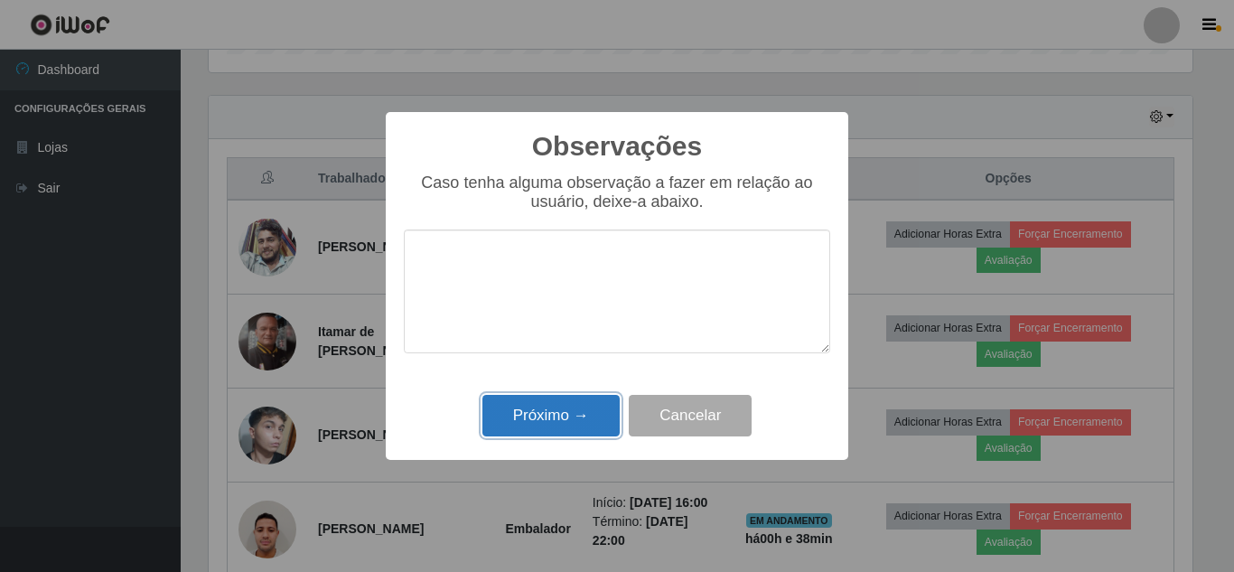
click at [591, 400] on button "Próximo →" at bounding box center [550, 416] width 137 height 42
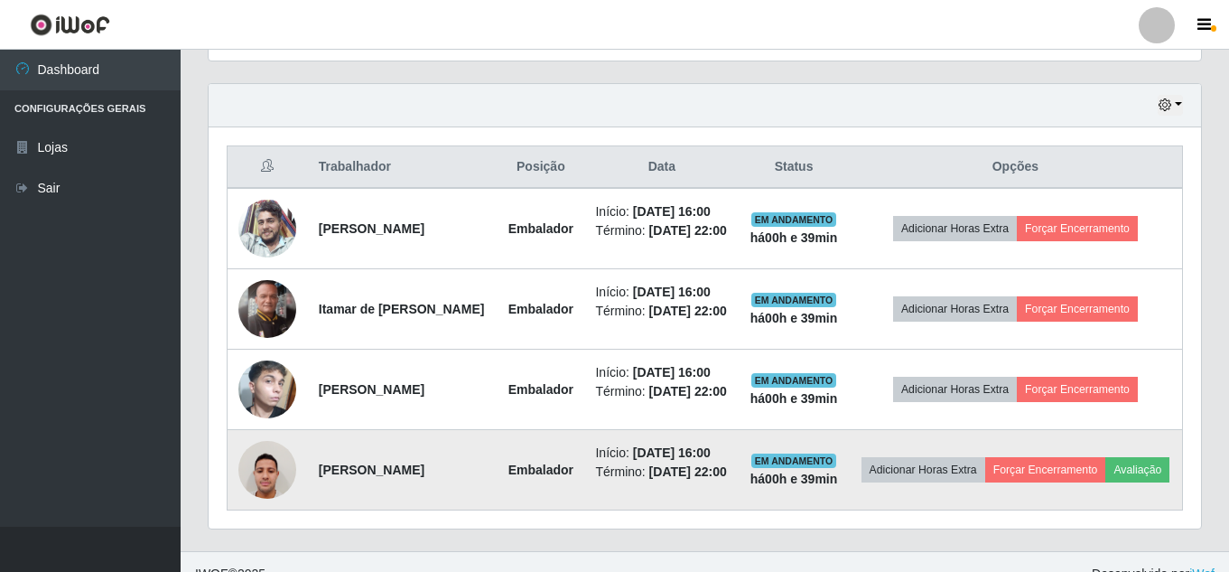
scroll to position [682, 0]
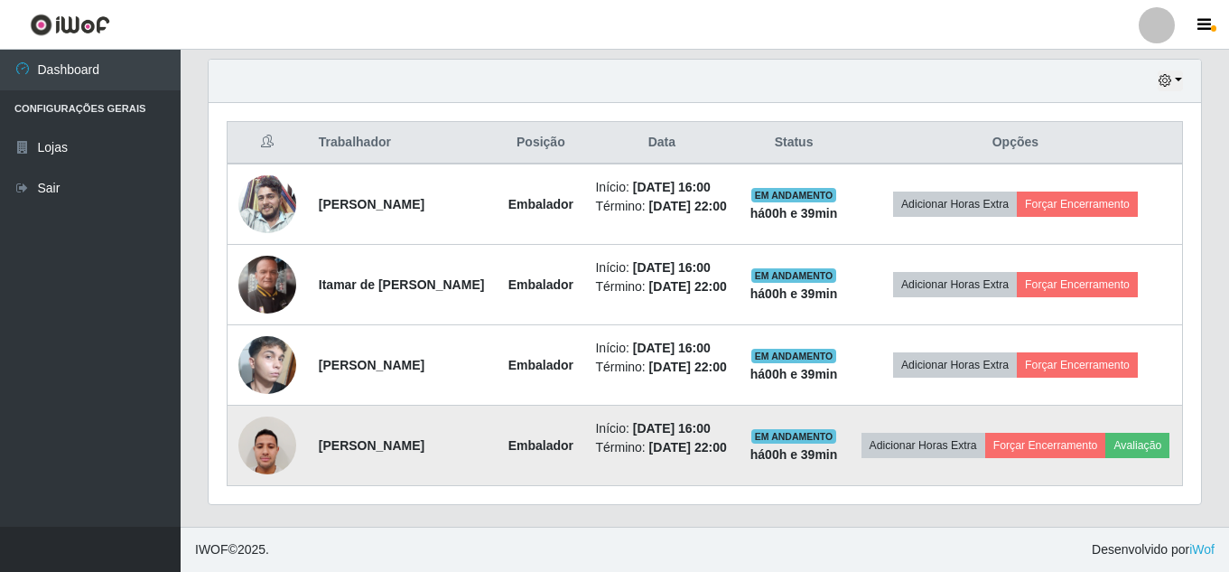
click at [1010, 478] on td "Adicionar Horas Extra Forçar Encerramento Avaliação" at bounding box center [1016, 445] width 334 height 80
click at [1010, 464] on td "Adicionar Horas Extra Forçar Encerramento Avaliação" at bounding box center [1016, 445] width 334 height 80
click at [1105, 452] on button "Avaliação" at bounding box center [1137, 445] width 64 height 25
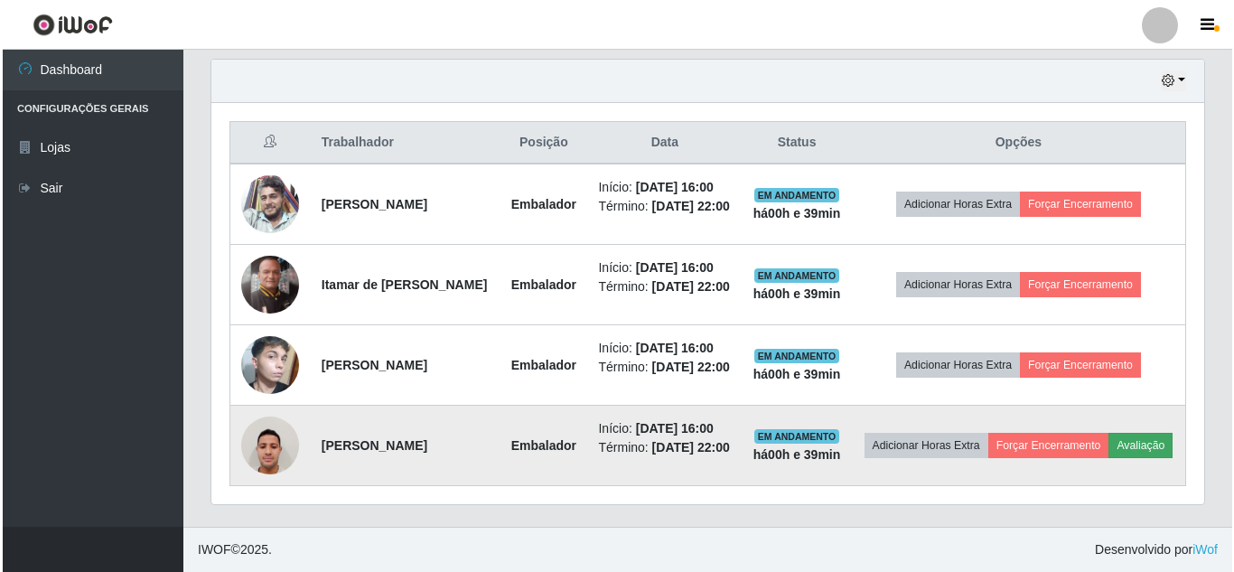
scroll to position [375, 983]
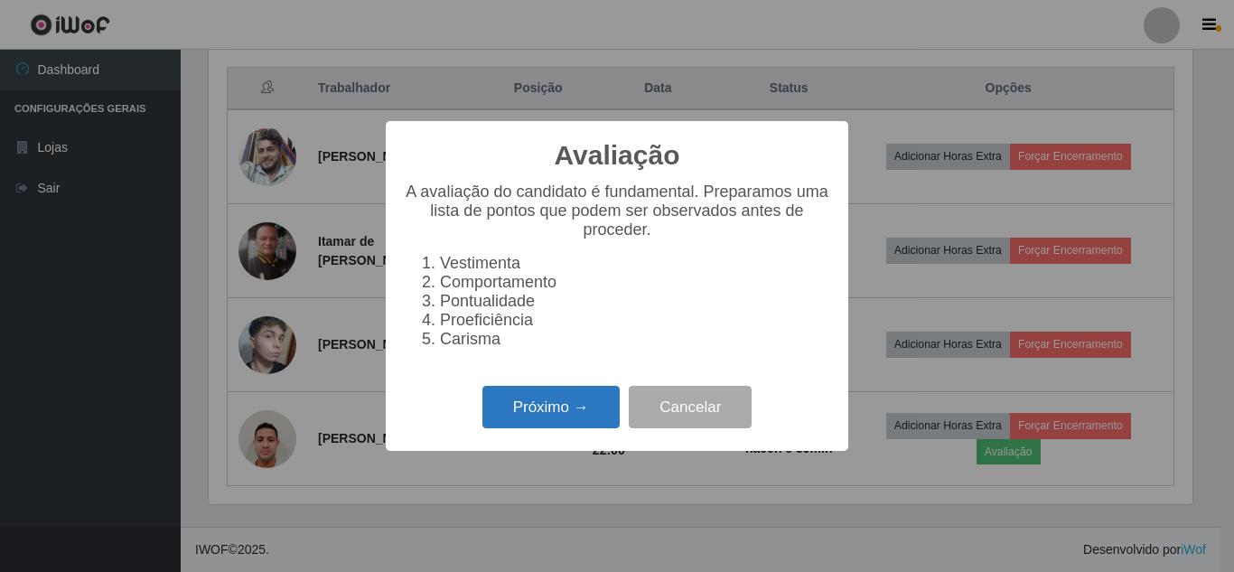
click at [620, 415] on div "Próximo → Cancelar" at bounding box center [617, 406] width 426 height 51
click at [584, 422] on button "Próximo →" at bounding box center [550, 407] width 137 height 42
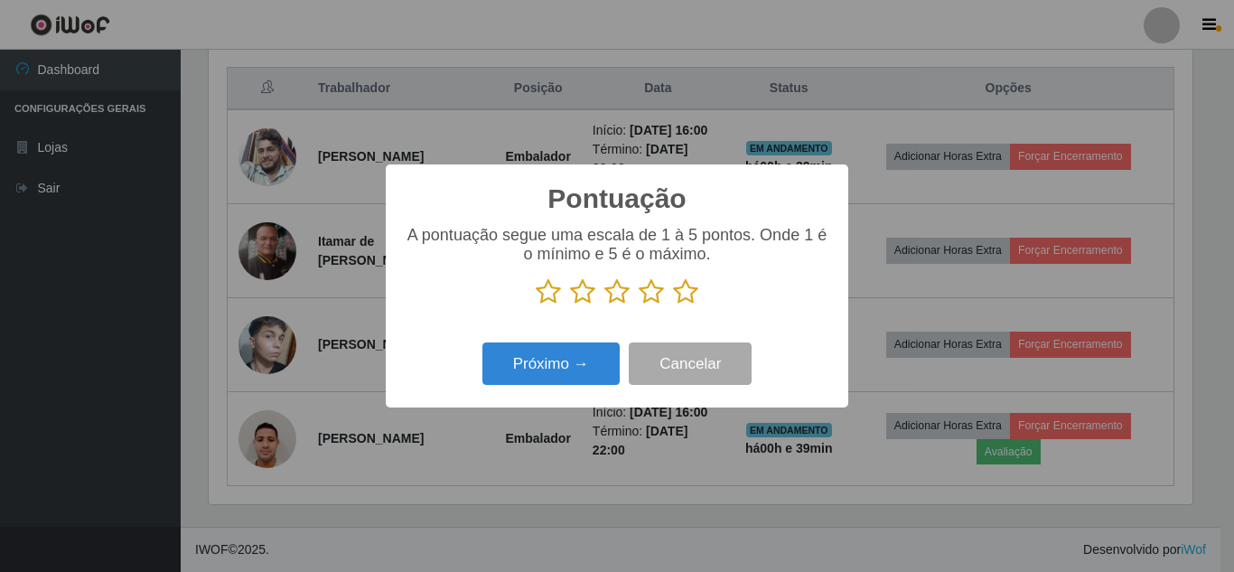
scroll to position [902743, 902134]
click at [694, 275] on div "A pontuação segue uma escala de 1 à 5 pontos. Onde 1 é o mínimo e 5 é o máximo." at bounding box center [617, 265] width 426 height 79
click at [677, 296] on icon at bounding box center [685, 291] width 25 height 27
click at [673, 305] on input "radio" at bounding box center [673, 305] width 0 height 0
click at [572, 334] on div "Pontuação × A pontuação segue uma escala de 1 à 5 pontos. Onde 1 é o mínimo e 5…" at bounding box center [617, 285] width 462 height 243
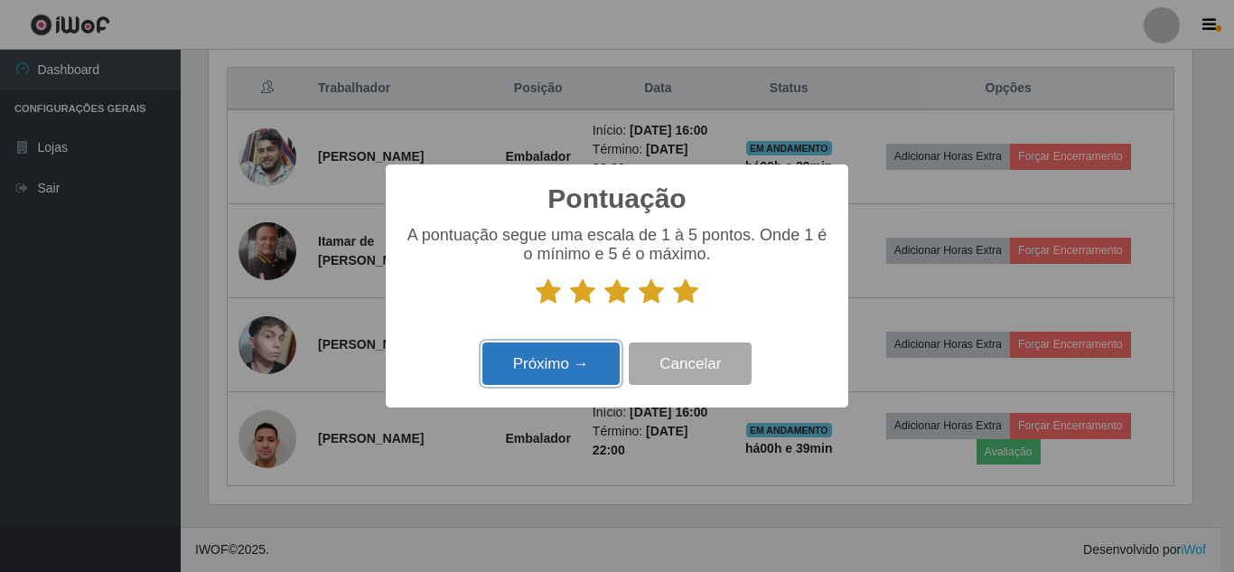
click at [581, 355] on button "Próximo →" at bounding box center [550, 363] width 137 height 42
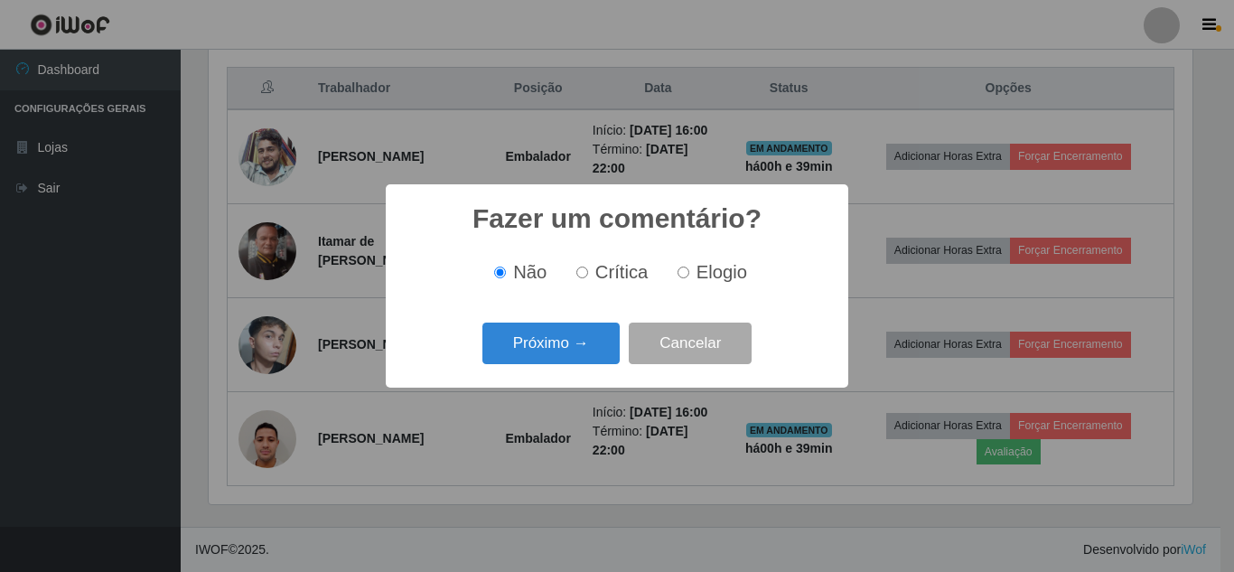
click at [665, 283] on div "Não Crítica Elogio" at bounding box center [617, 272] width 426 height 21
click at [536, 348] on button "Próximo →" at bounding box center [550, 343] width 137 height 42
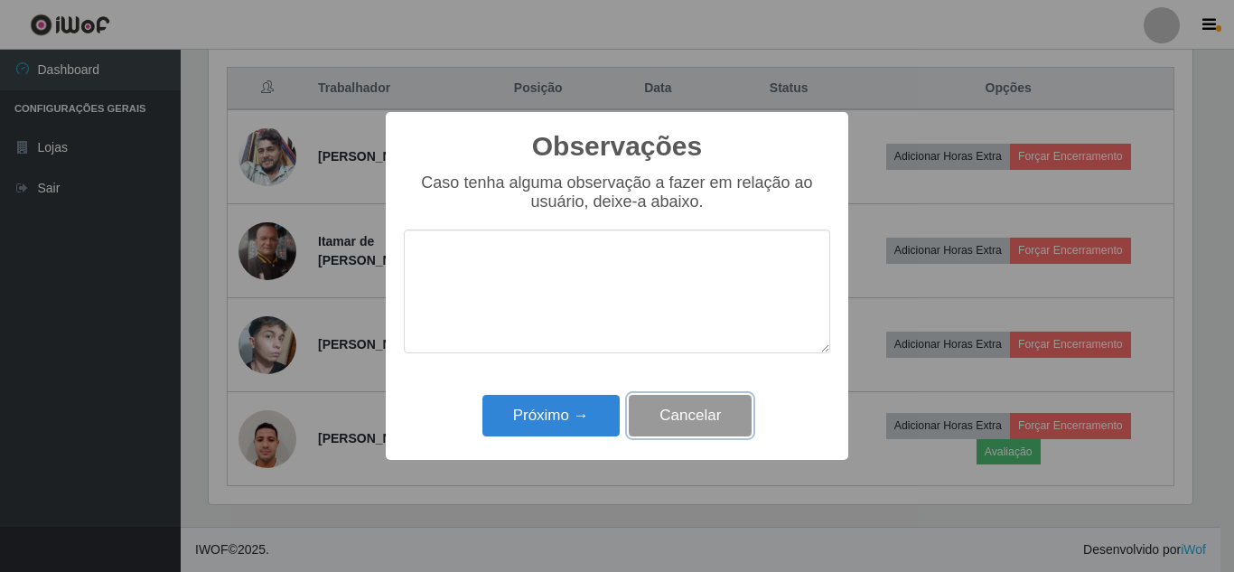
click at [721, 408] on button "Cancelar" at bounding box center [690, 416] width 123 height 42
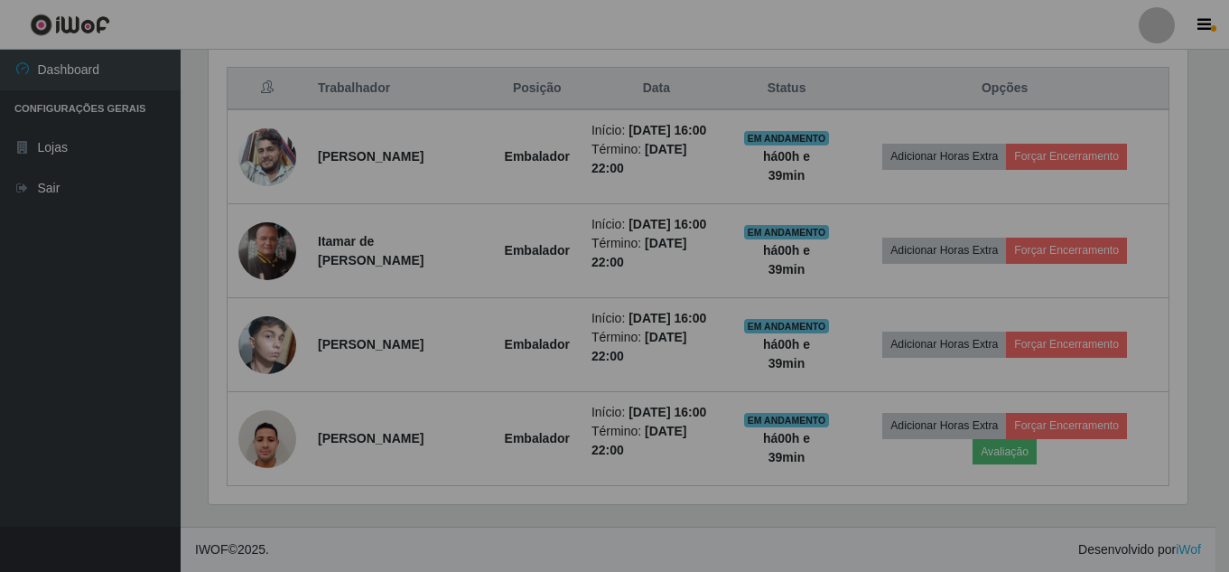
scroll to position [375, 993]
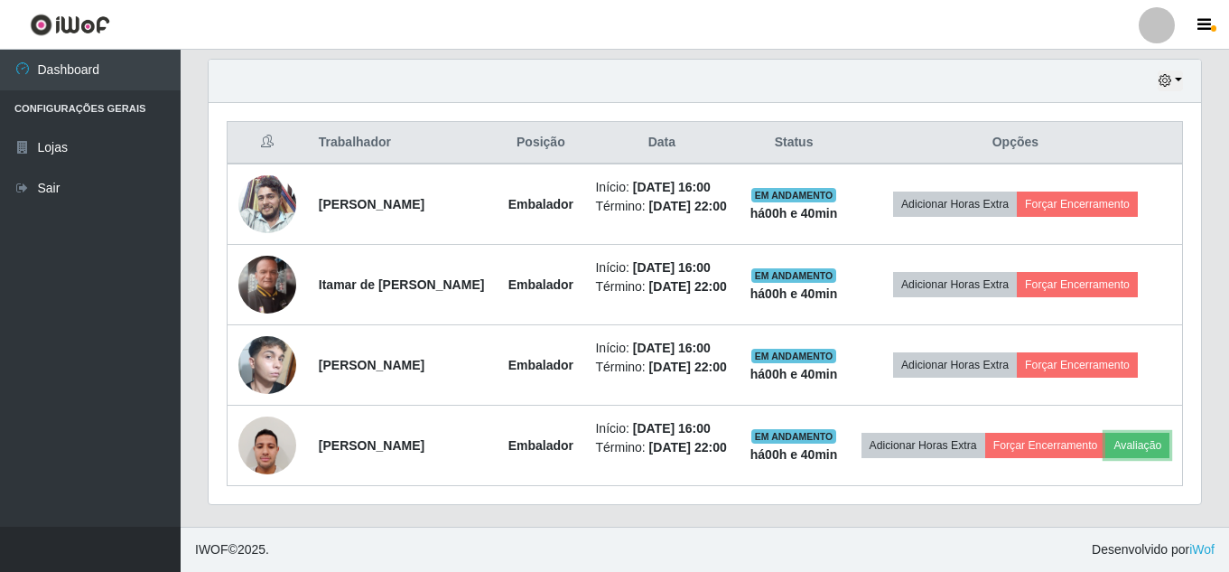
click at [1105, 433] on button "Avaliação" at bounding box center [1137, 445] width 64 height 25
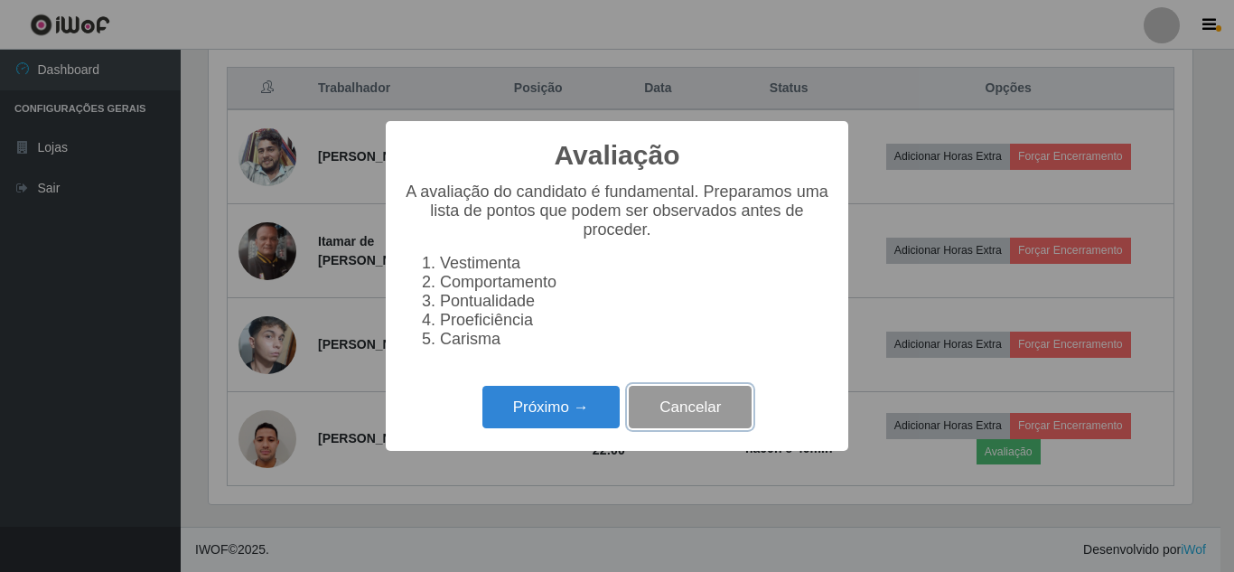
click at [696, 412] on button "Cancelar" at bounding box center [690, 407] width 123 height 42
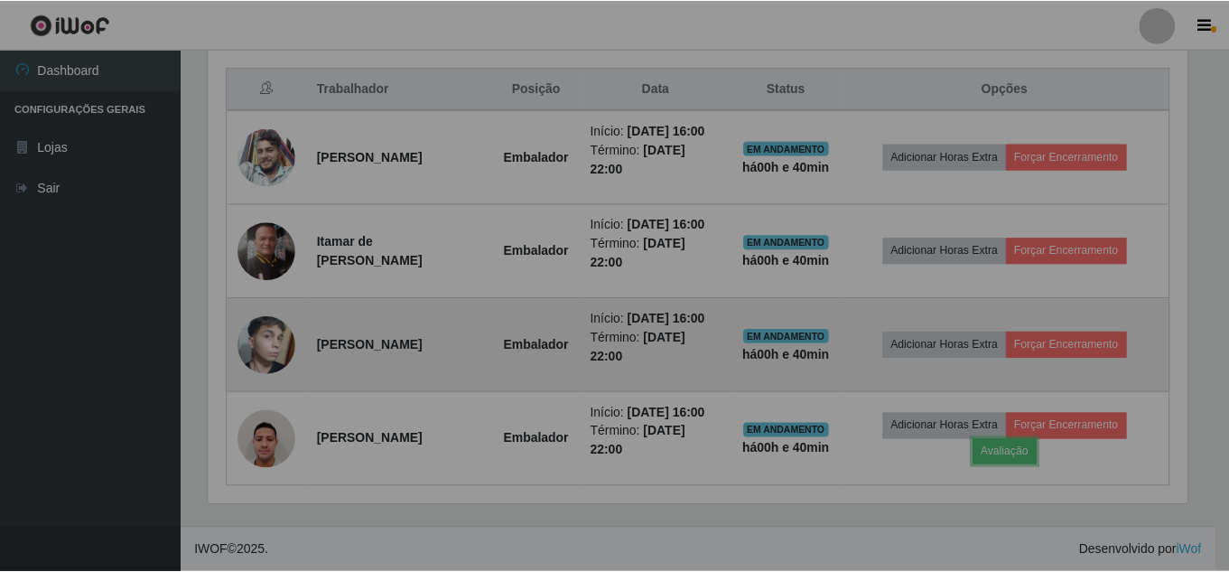
scroll to position [375, 993]
